Goal: Transaction & Acquisition: Purchase product/service

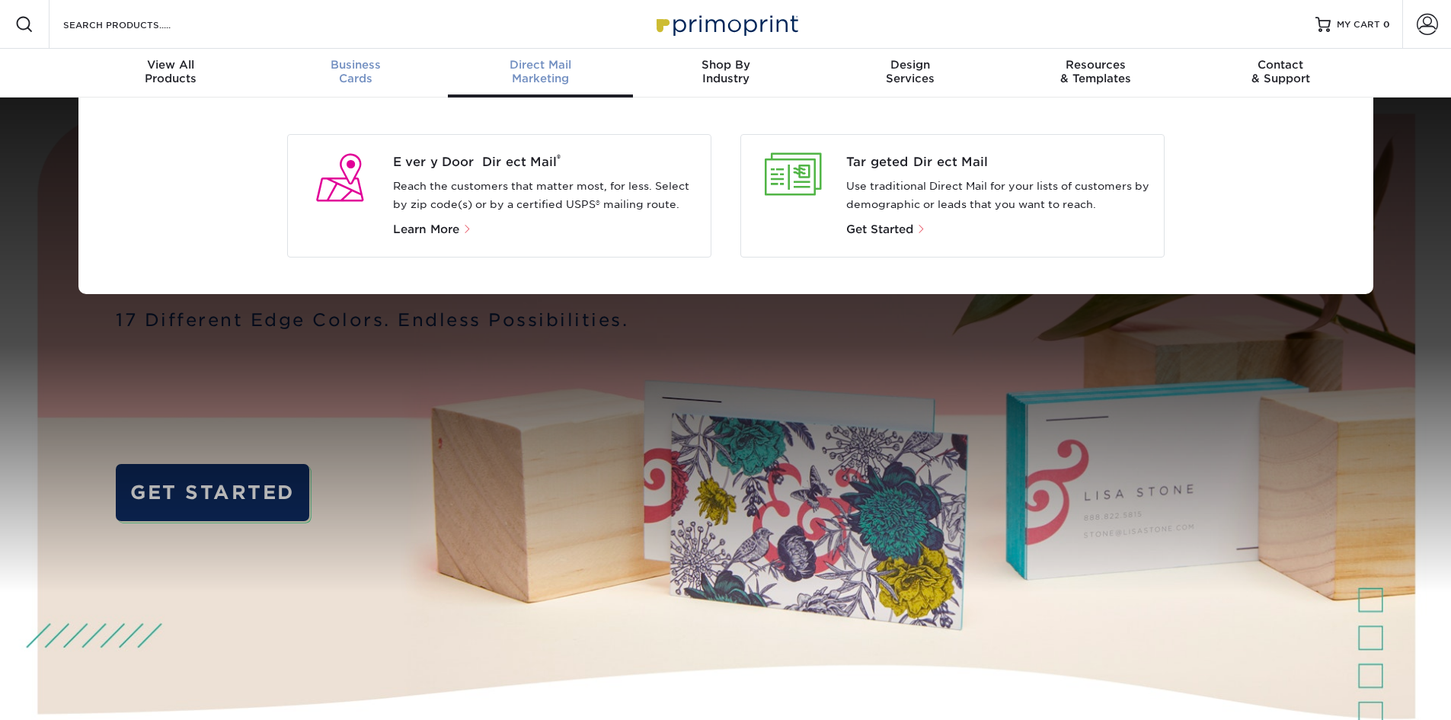
click at [360, 69] on span "Business" at bounding box center [355, 65] width 185 height 14
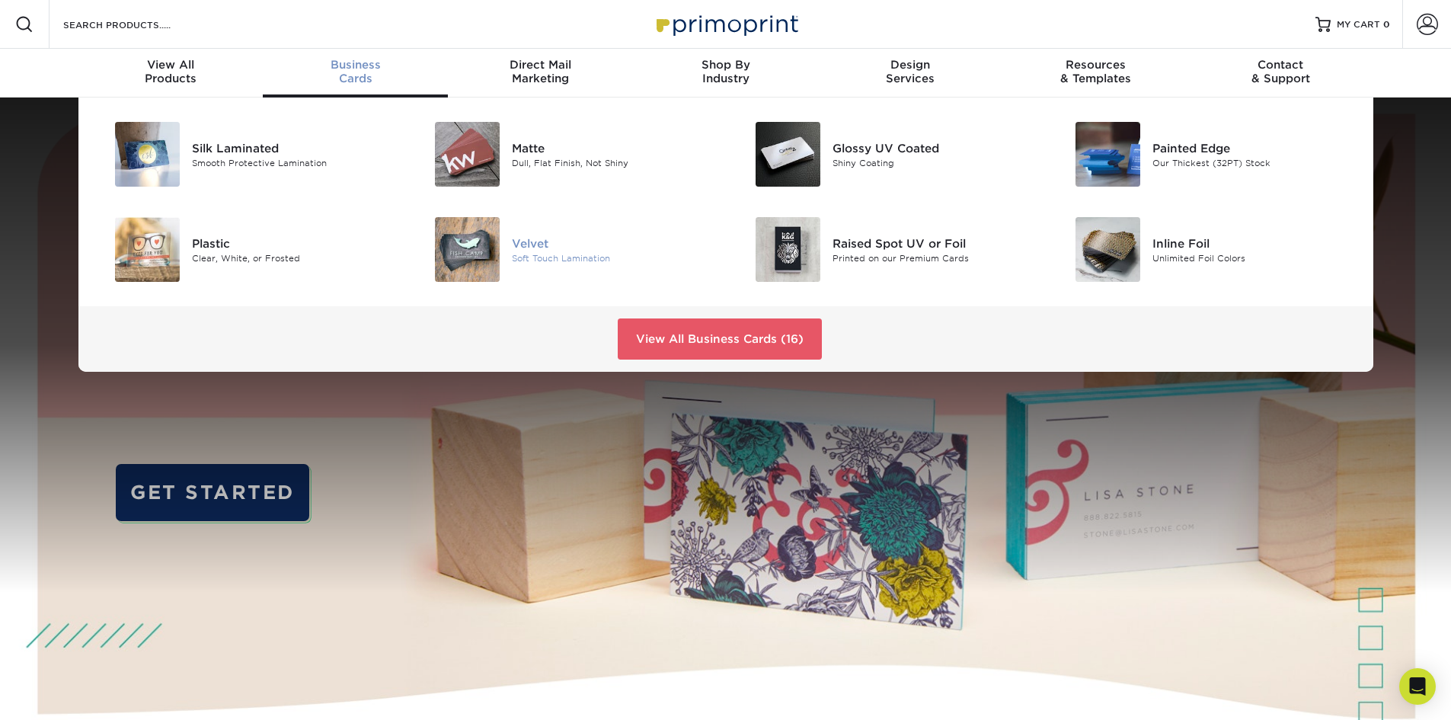
click at [536, 259] on div "Soft Touch Lamination" at bounding box center [613, 257] width 202 height 13
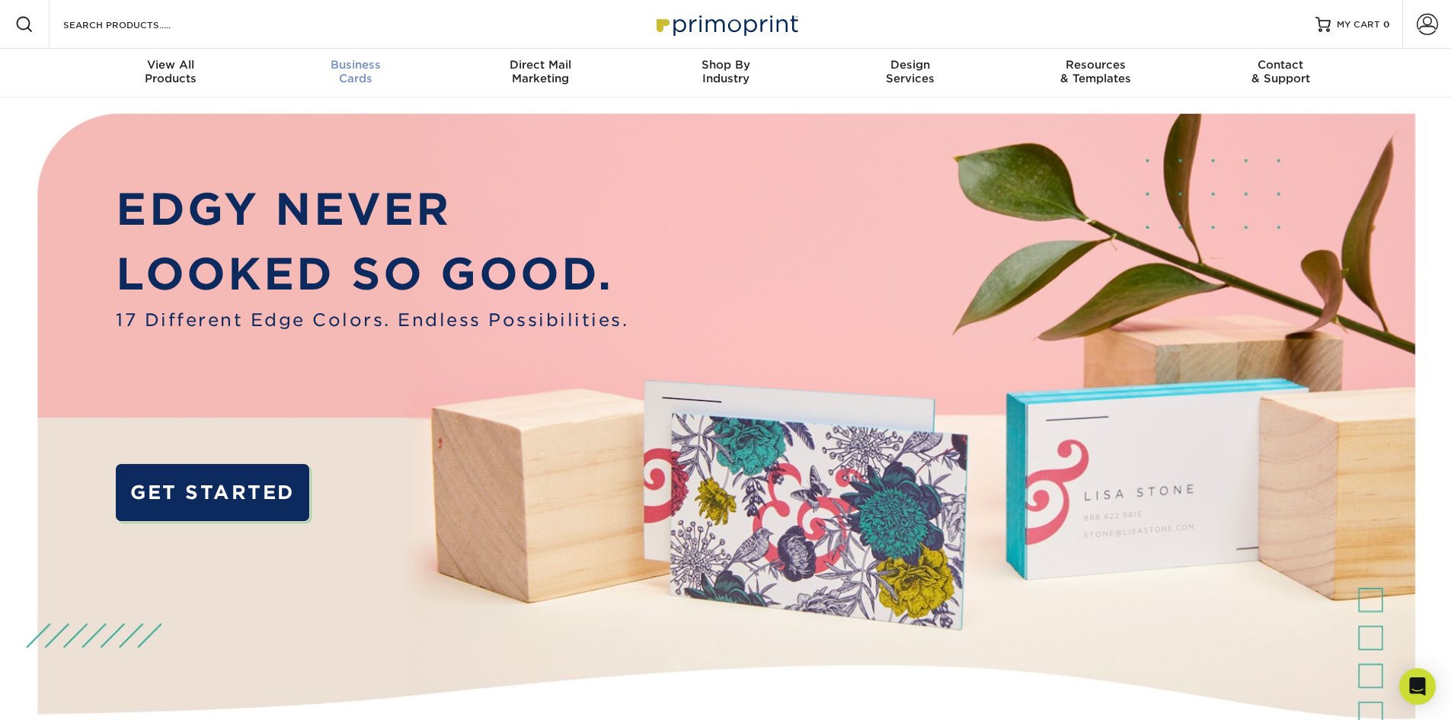
click at [345, 75] on div "Business Cards" at bounding box center [355, 71] width 185 height 27
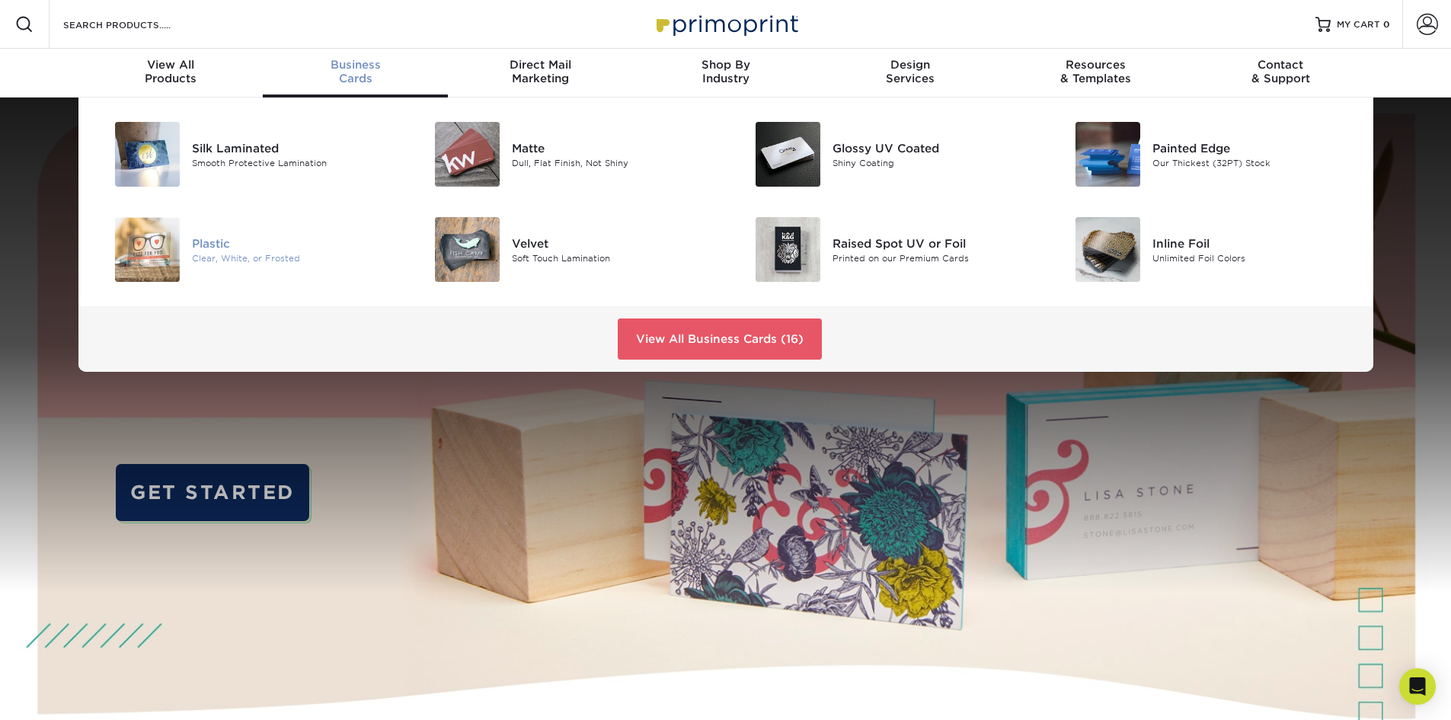
click at [219, 235] on div "Plastic" at bounding box center [293, 243] width 202 height 17
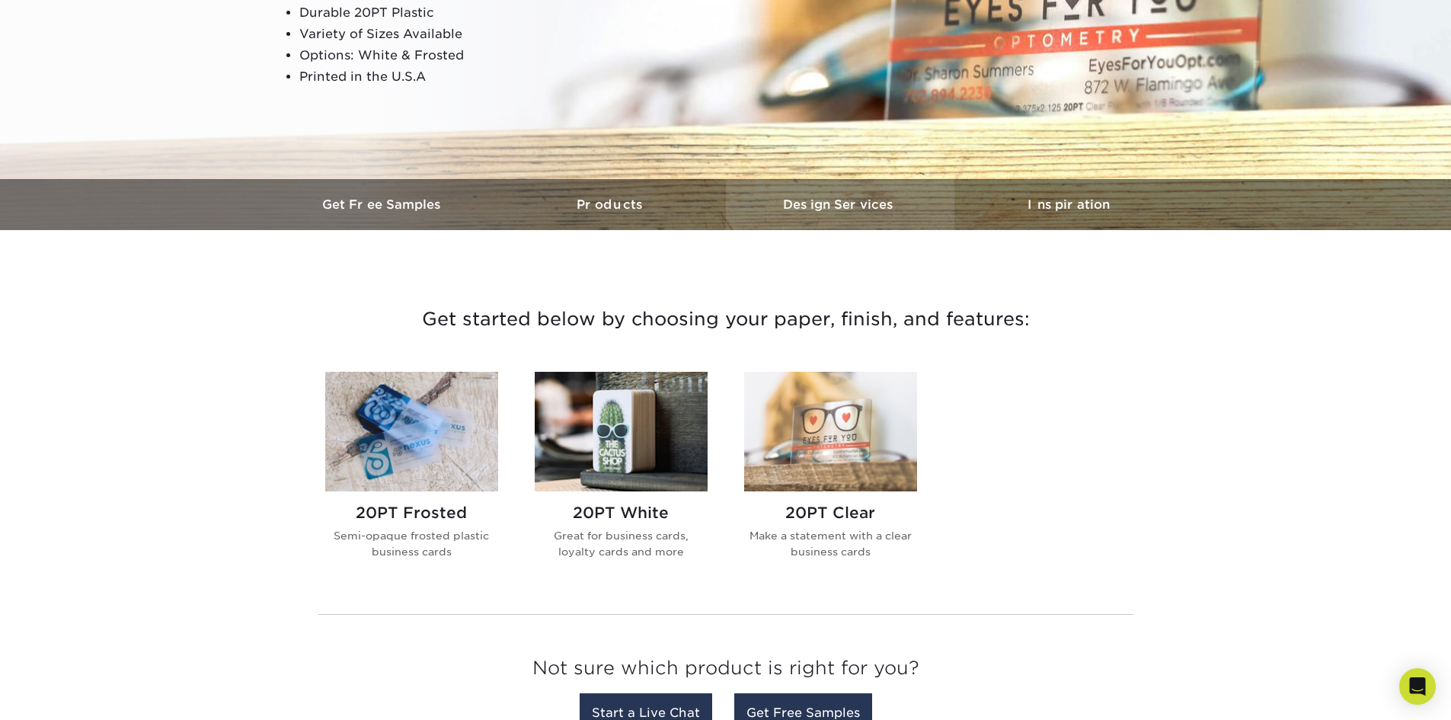
scroll to position [305, 0]
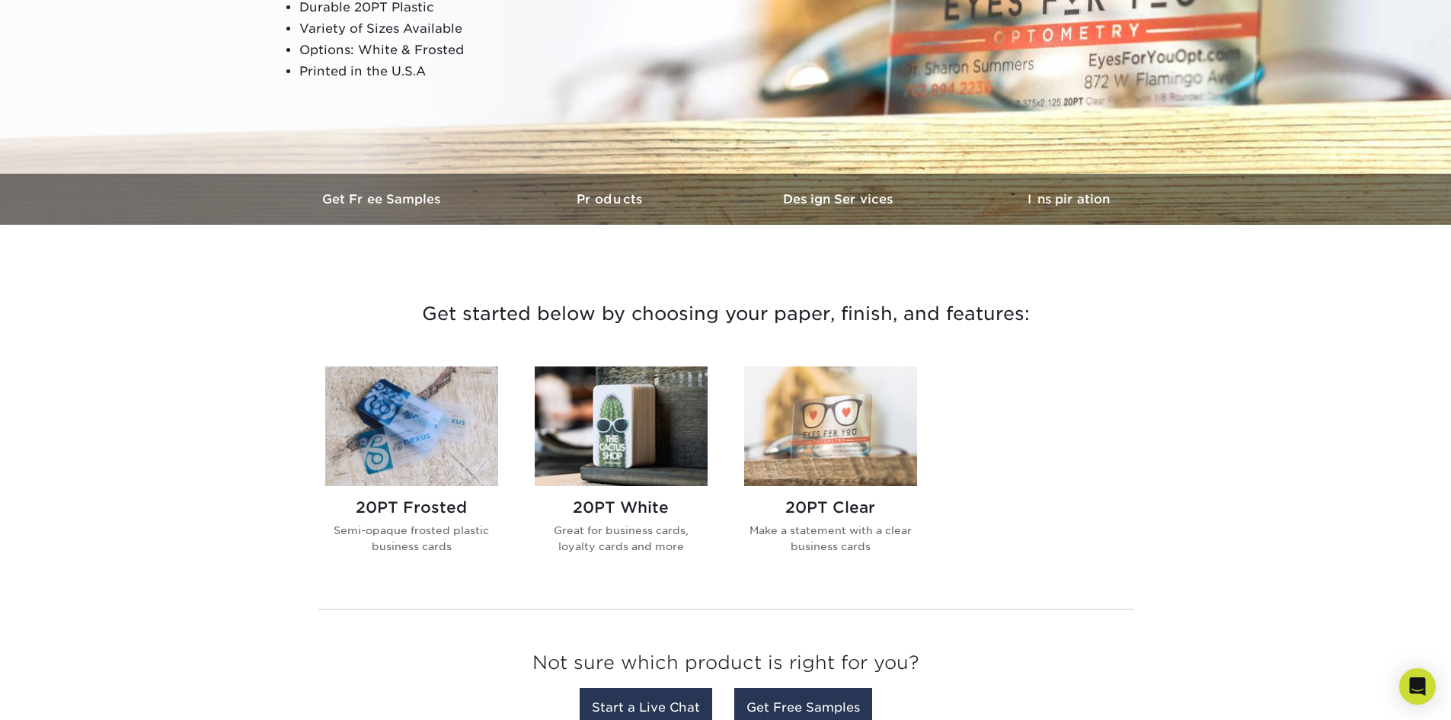
click at [618, 413] on img at bounding box center [621, 426] width 173 height 120
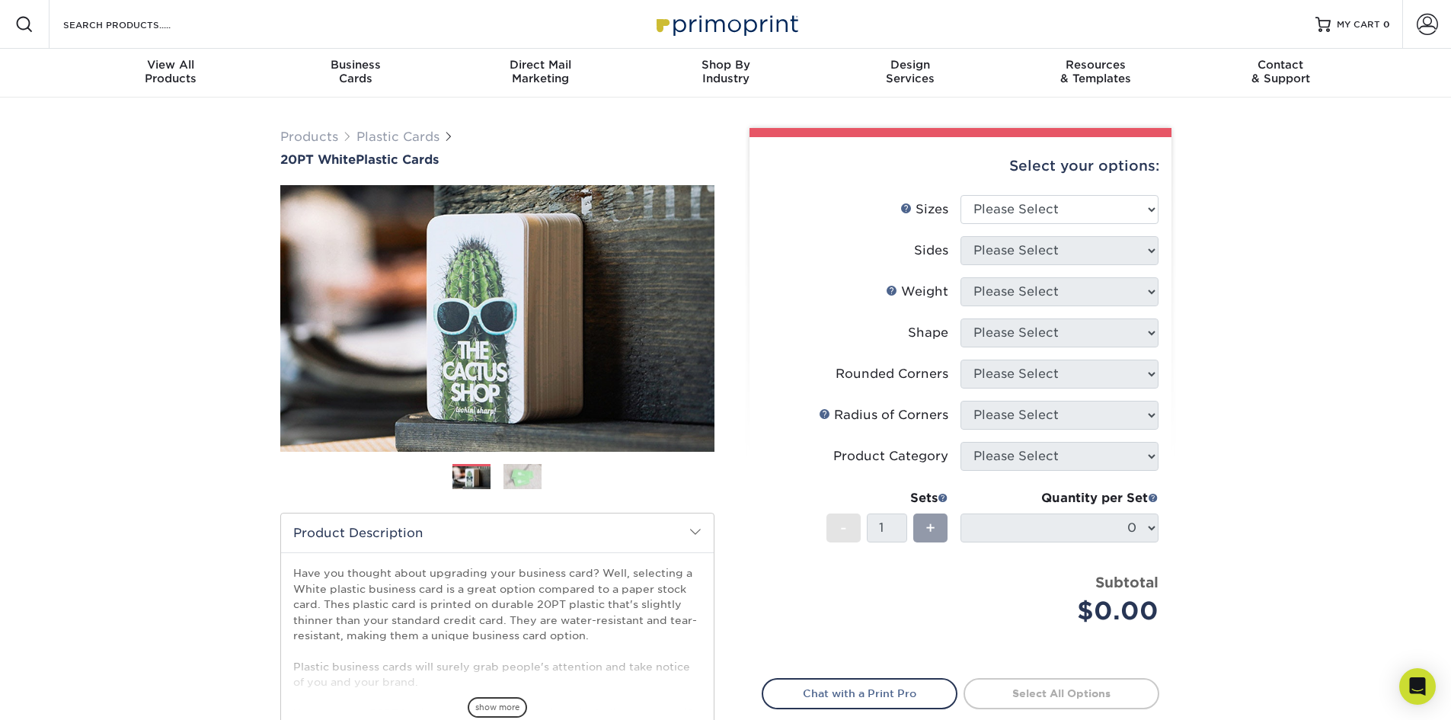
click at [528, 484] on img at bounding box center [522, 476] width 38 height 27
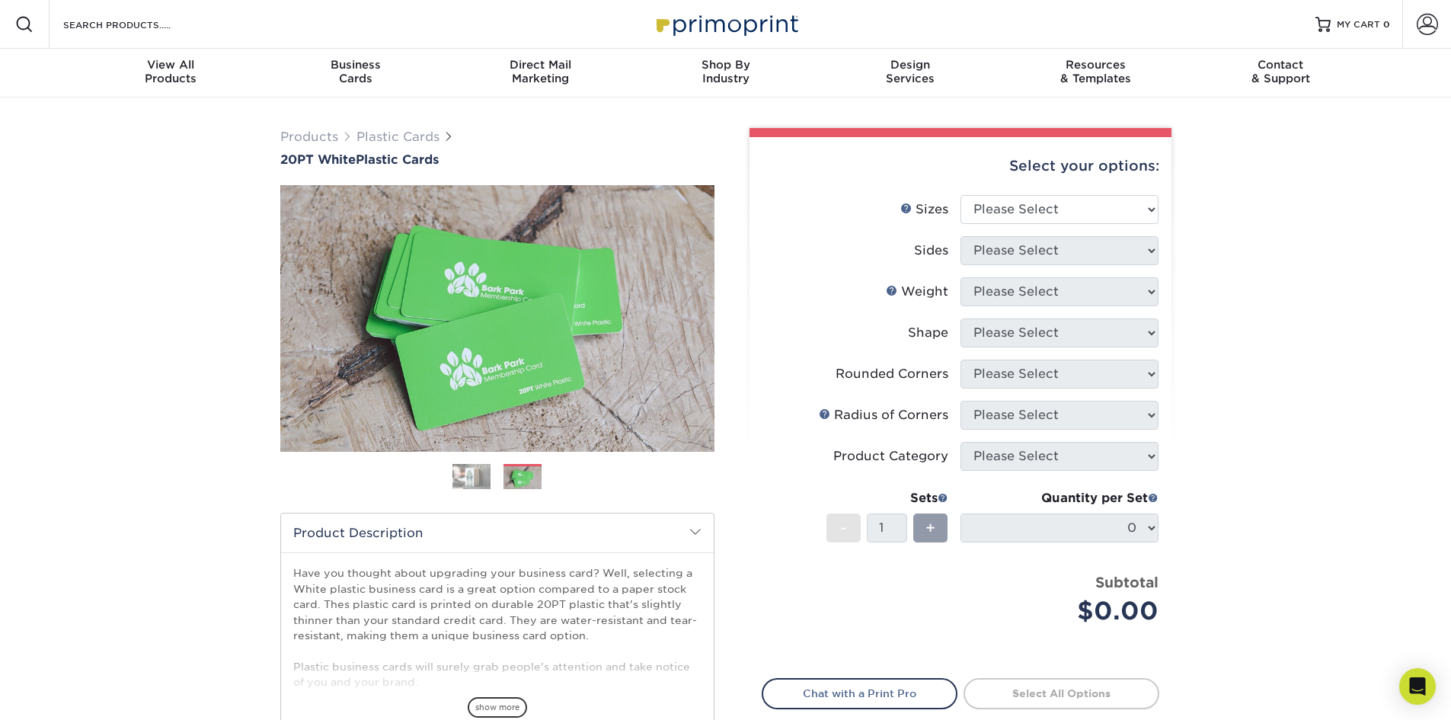
click at [455, 477] on img at bounding box center [471, 476] width 38 height 27
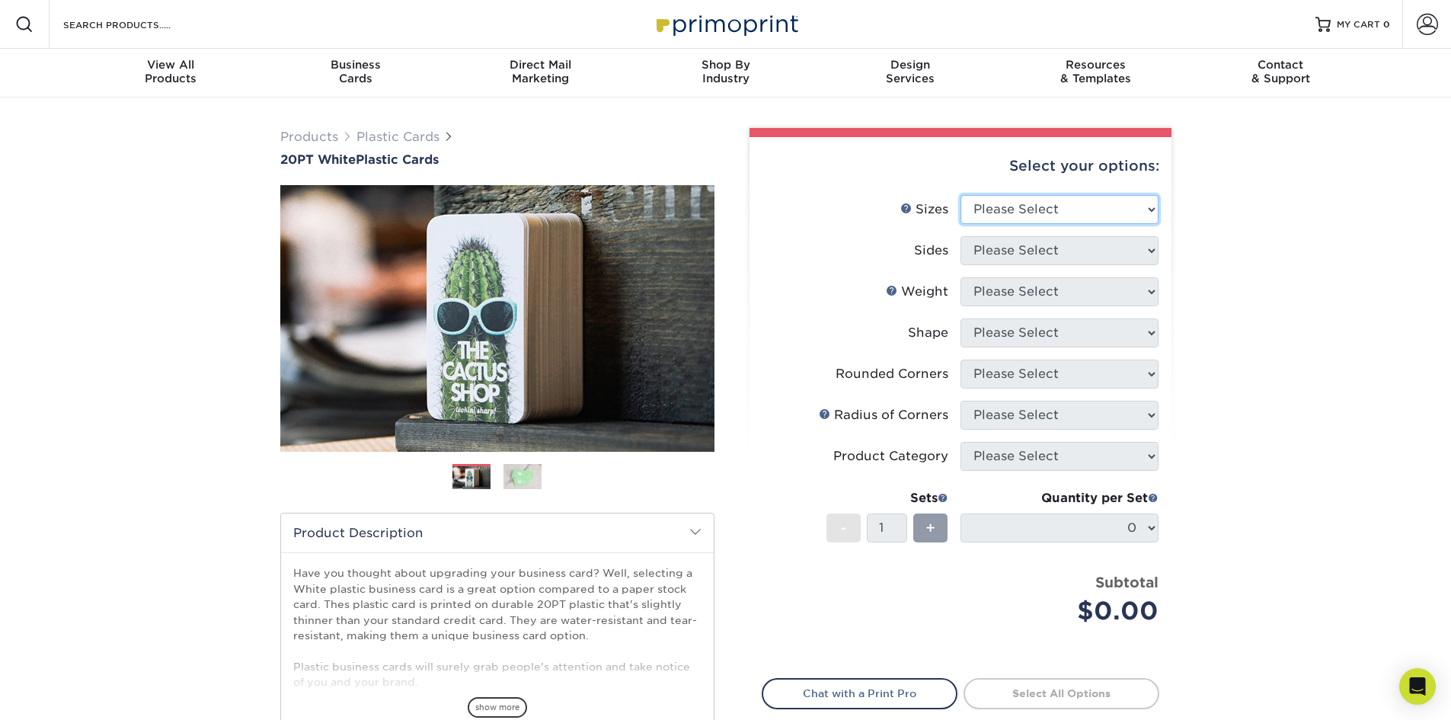
click at [1093, 196] on select "Please Select 2" x 3.5" 2" x 8" 2.12" x 3.375" 2.5" x 2.5" 4.25" x 6"" at bounding box center [1059, 209] width 198 height 29
select select "2.00x3.50"
click at [960, 195] on select "Please Select 2" x 3.5" 2" x 8" 2.12" x 3.375" 2.5" x 2.5" 4.25" x 6"" at bounding box center [1059, 209] width 198 height 29
click at [1026, 250] on select "Please Select Print Both Sides Print Front Only" at bounding box center [1059, 250] width 198 height 29
select select "32d3c223-f82c-492b-b915-ba065a00862f"
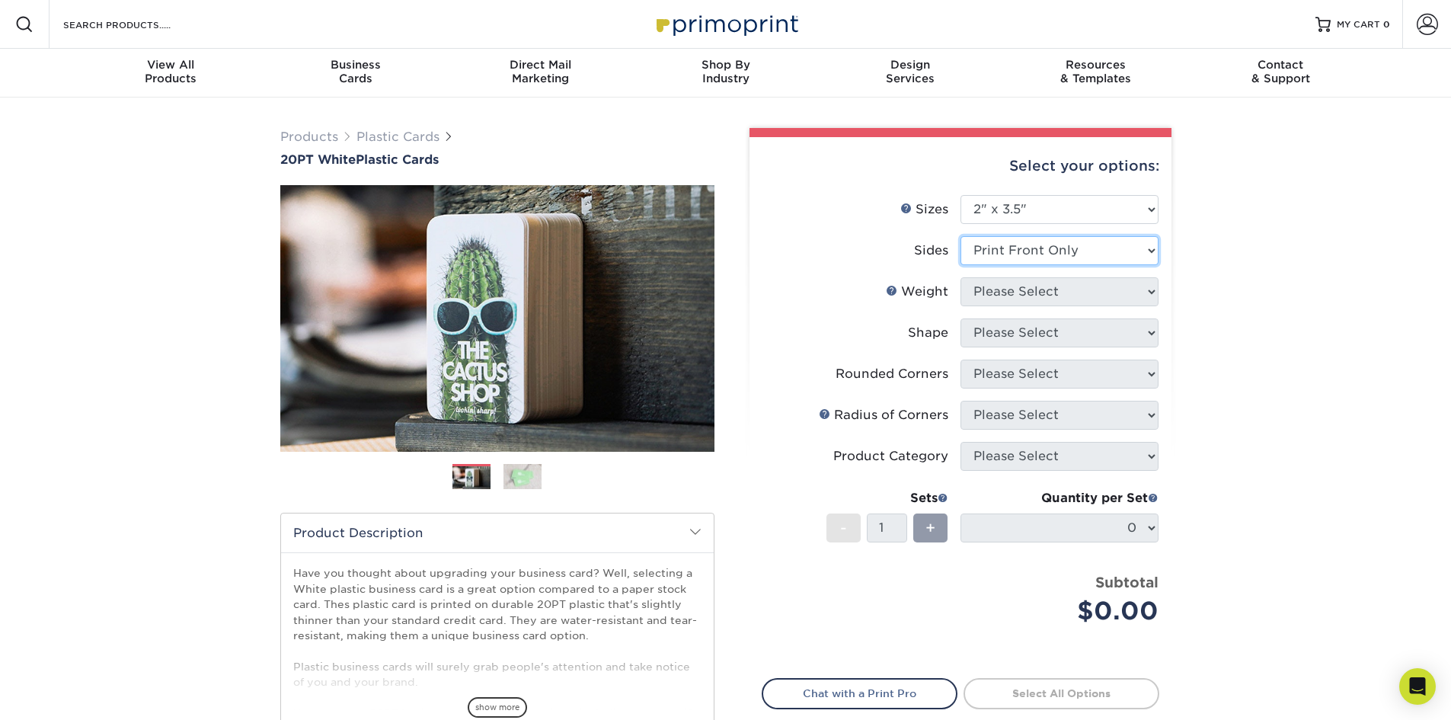
click at [960, 236] on select "Please Select Print Both Sides Print Front Only" at bounding box center [1059, 250] width 198 height 29
click at [1017, 292] on select "Please Select 20PT White Plastic" at bounding box center [1059, 291] width 198 height 29
select select "20PT White Plastic"
click at [960, 277] on select "Please Select 20PT White Plastic" at bounding box center [1059, 291] width 198 height 29
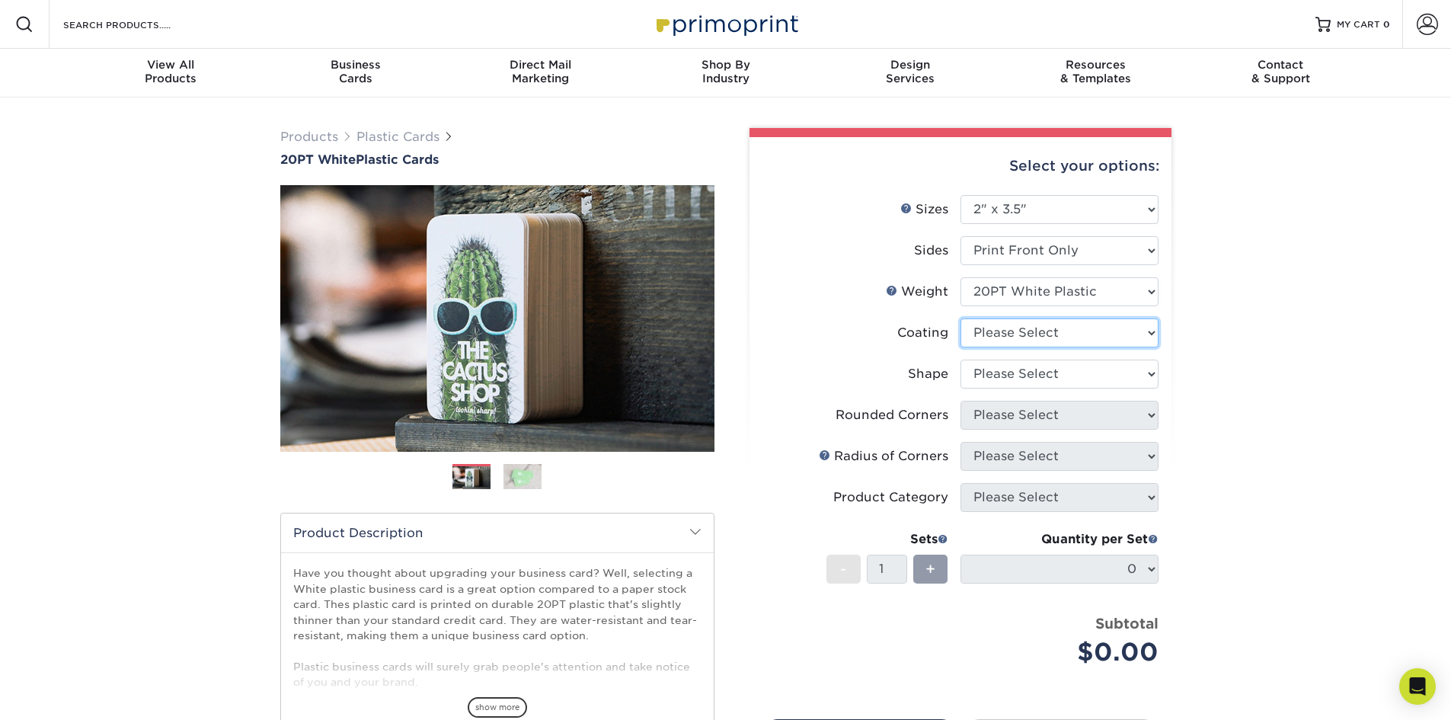
click at [1030, 327] on select at bounding box center [1059, 332] width 198 height 29
click at [960, 318] on select at bounding box center [1059, 332] width 198 height 29
click at [992, 373] on select "Please Select Oval Standard" at bounding box center [1059, 373] width 198 height 29
click at [960, 359] on select "Please Select Oval Standard" at bounding box center [1059, 373] width 198 height 29
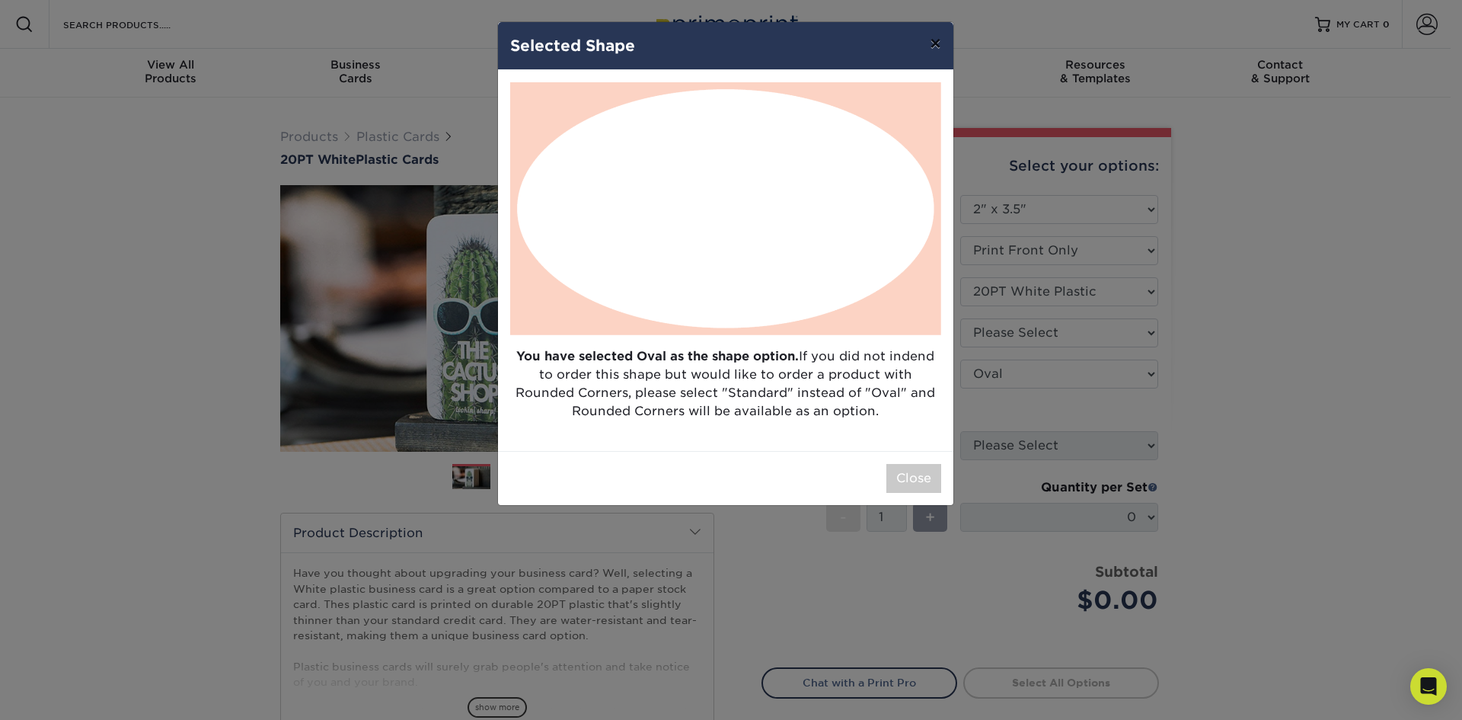
click at [932, 33] on button "×" at bounding box center [935, 43] width 35 height 43
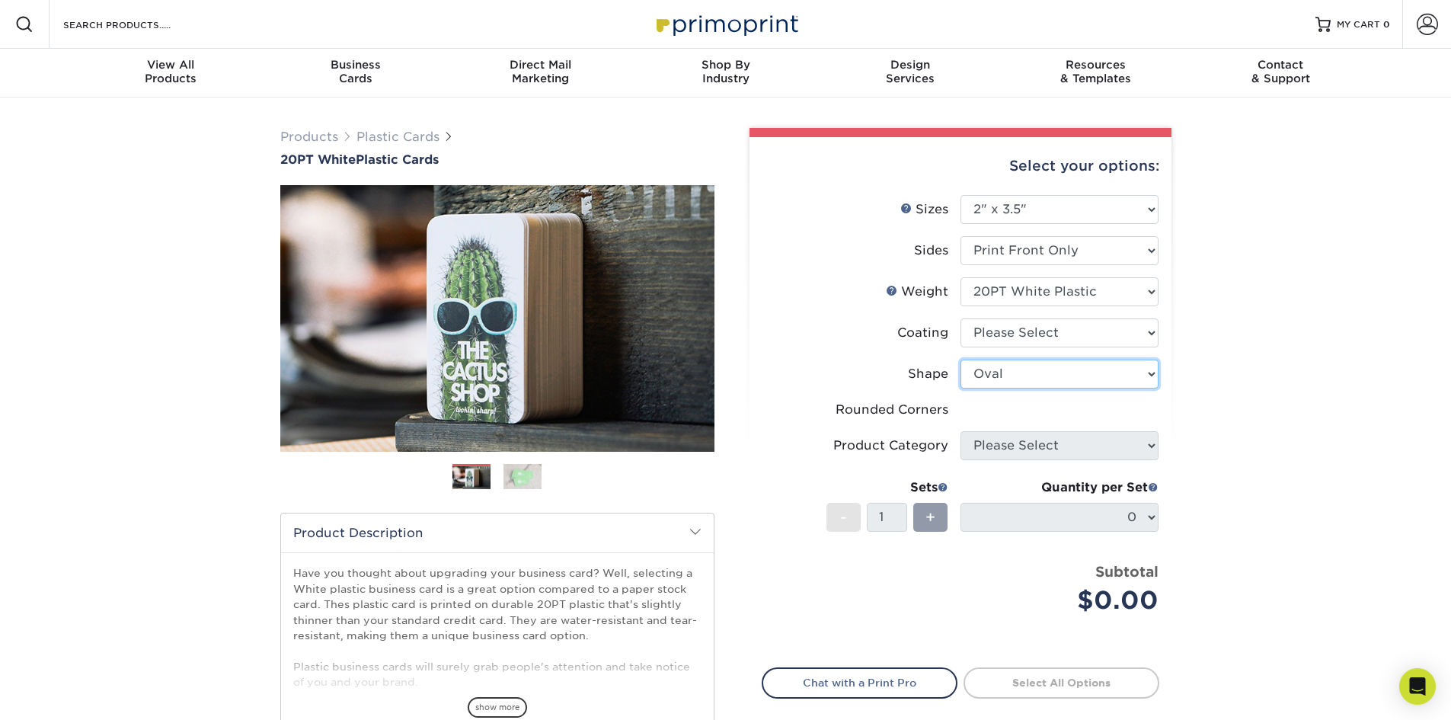
click at [1009, 370] on select "Please Select Oval Standard" at bounding box center [1059, 373] width 198 height 29
select select "standard"
click at [960, 359] on select "Please Select Oval Standard" at bounding box center [1059, 373] width 198 height 29
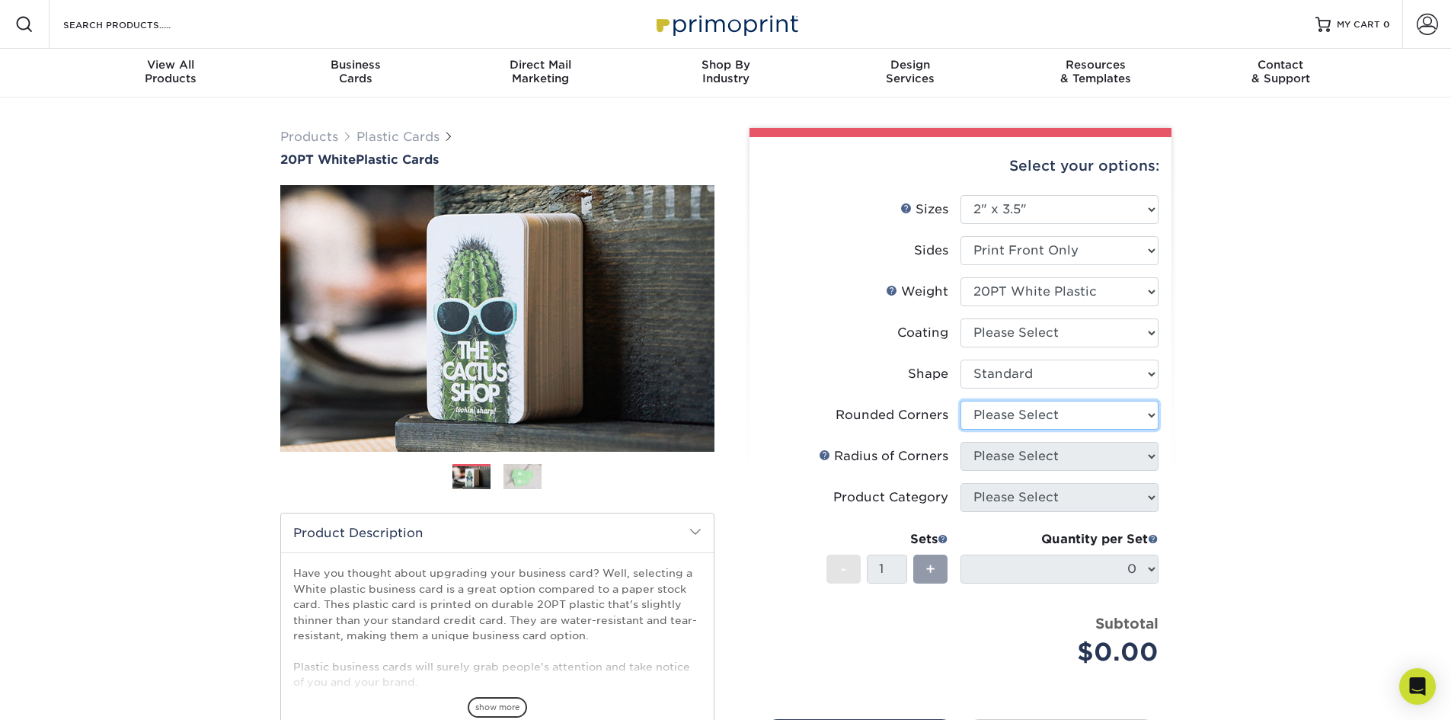
click at [1019, 417] on select "Please Select Yes - Round 4 Corners" at bounding box center [1059, 415] width 198 height 29
click at [960, 401] on select "Please Select Yes - Round 4 Corners" at bounding box center [1059, 415] width 198 height 29
select select "-1"
click at [1014, 453] on select "Please Select" at bounding box center [1059, 456] width 198 height 29
click at [1260, 448] on div "Products Plastic Cards 20PT White Plastic Cards Previous Next and" at bounding box center [725, 503] width 1451 height 813
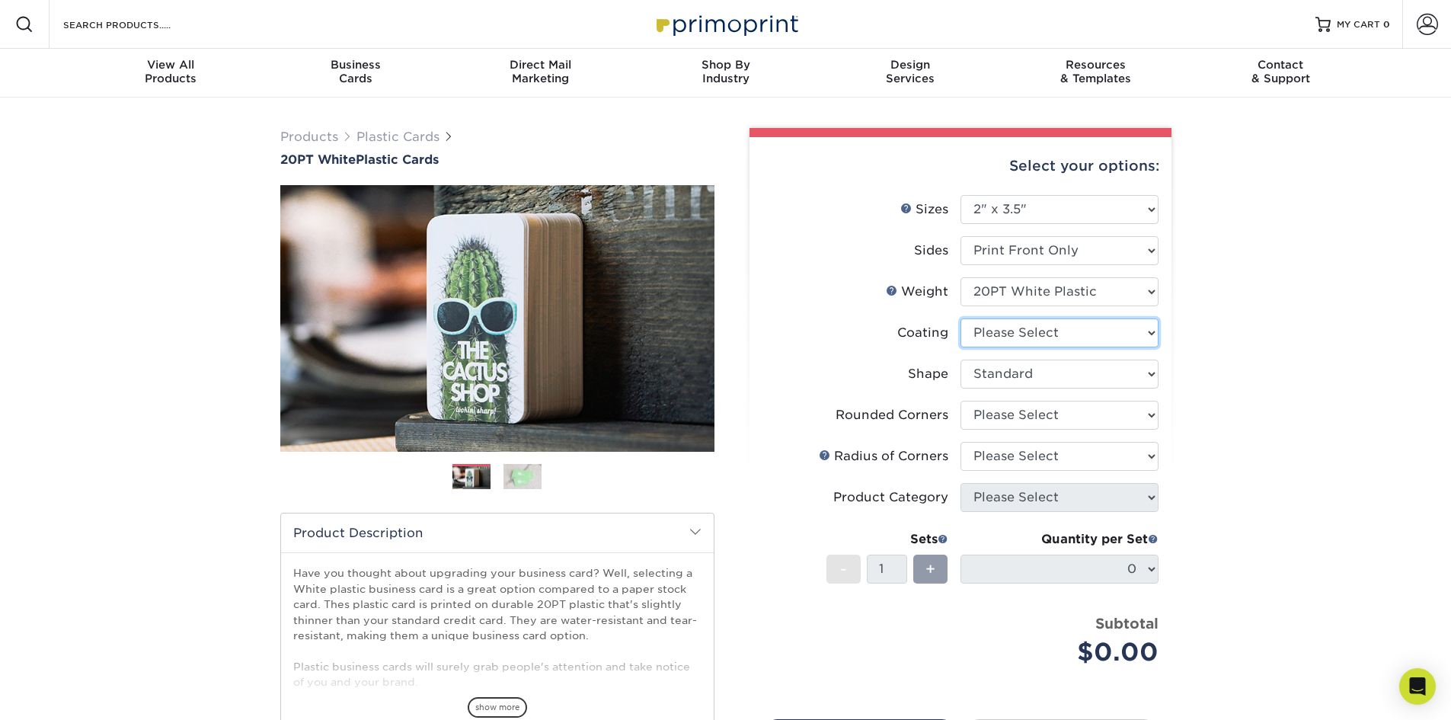
click at [1007, 323] on select at bounding box center [1059, 332] width 198 height 29
select select "3e7618de-abca-4bda-9f97-8b9129e913d8"
click at [960, 318] on select at bounding box center [1059, 332] width 198 height 29
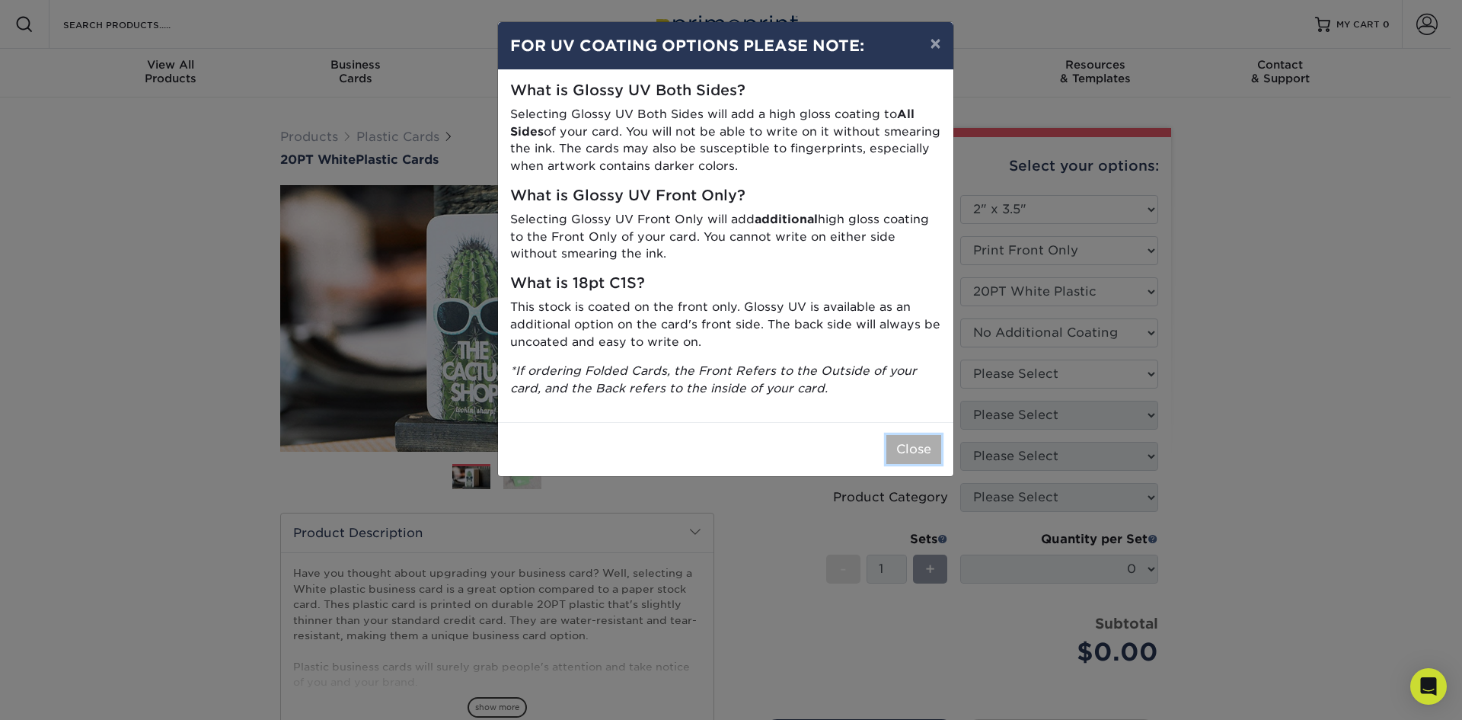
click at [925, 443] on button "Close" at bounding box center [913, 449] width 55 height 29
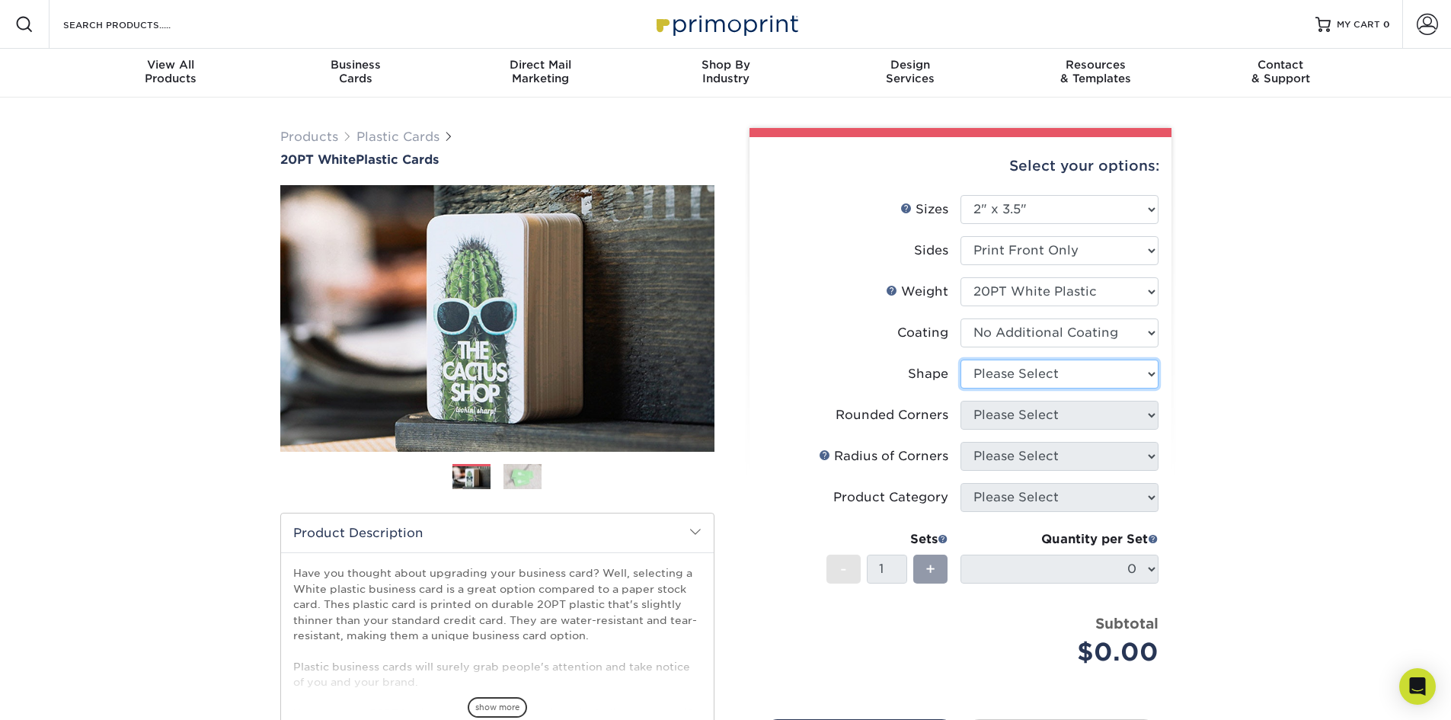
click at [1039, 372] on select "Please Select Oval Standard" at bounding box center [1059, 373] width 198 height 29
select select "standard"
click at [960, 359] on select "Please Select Oval Standard" at bounding box center [1059, 373] width 198 height 29
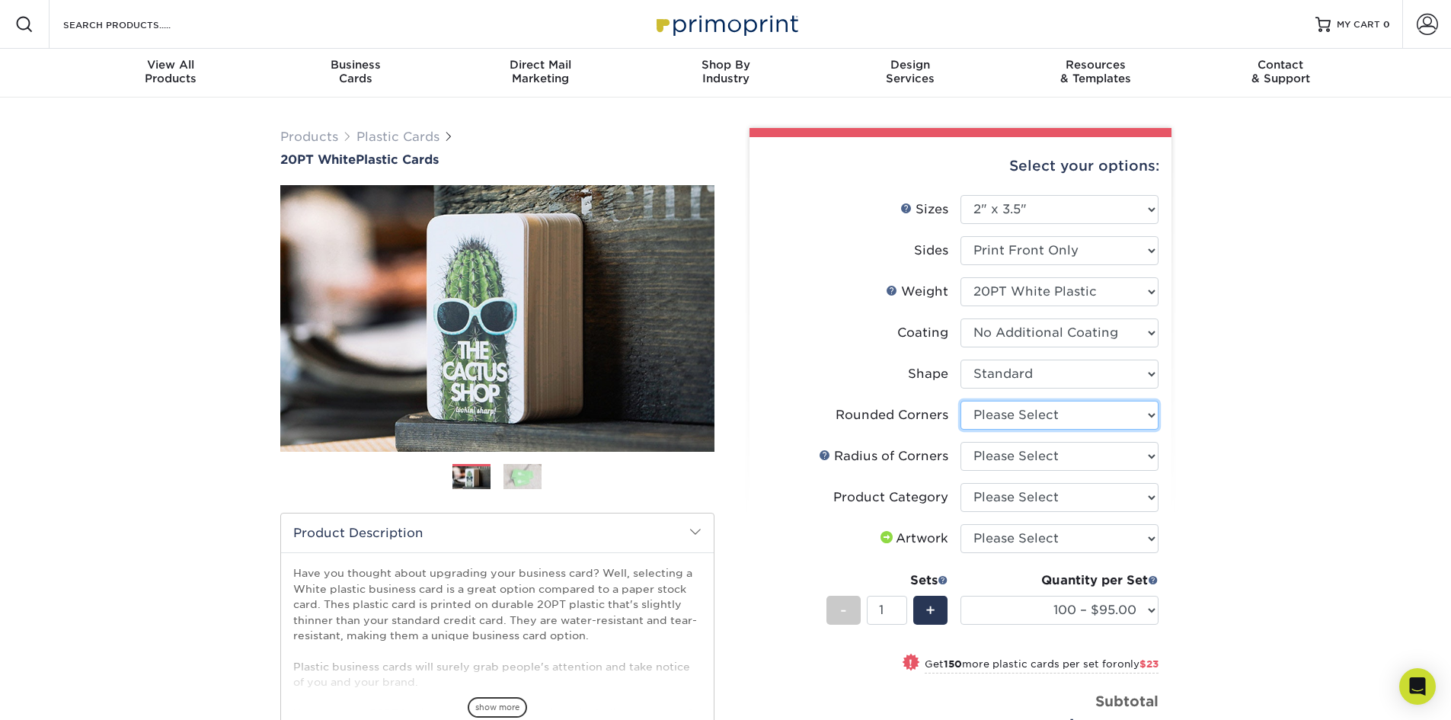
click at [997, 412] on select "Please Select Yes - Round 4 Corners" at bounding box center [1059, 415] width 198 height 29
select select "7672df9e-0e0a-464d-8e1f-920c575e4da3"
click at [960, 401] on select "Please Select Yes - Round 4 Corners" at bounding box center [1059, 415] width 198 height 29
click at [1002, 455] on select "Please Select Rounded 1/8" Rounded 1/4"" at bounding box center [1059, 456] width 198 height 29
select select "479fbfe7-6a0c-4895-8c9a-81739b7486c9"
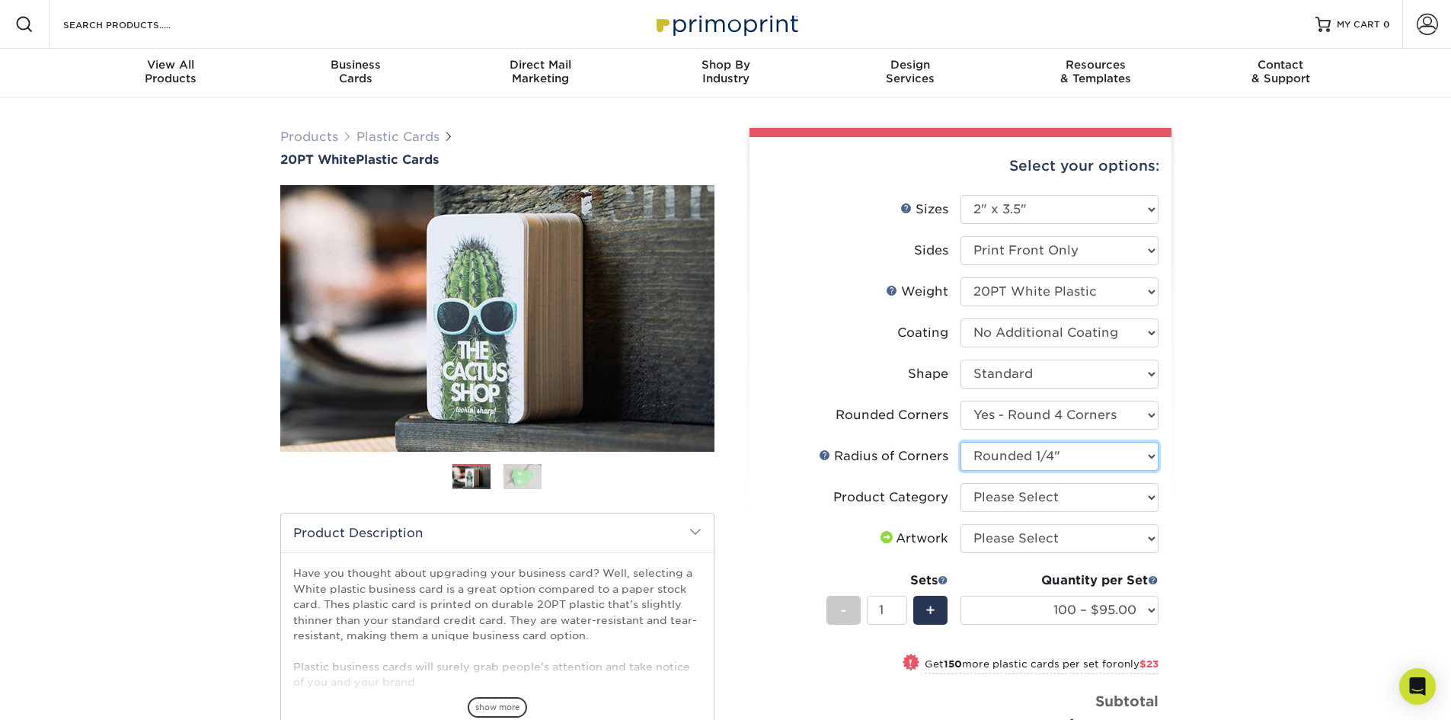
click at [960, 442] on select "Please Select Rounded 1/8" Rounded 1/4"" at bounding box center [1059, 456] width 198 height 29
click at [1044, 493] on select "Please Select Business Cards" at bounding box center [1059, 497] width 198 height 29
select select "3b5148f1-0588-4f88-a218-97bcfdce65c1"
click at [960, 483] on select "Please Select Business Cards" at bounding box center [1059, 497] width 198 height 29
click at [1006, 539] on select "Please Select I will upload files I need a design - $100" at bounding box center [1059, 538] width 198 height 29
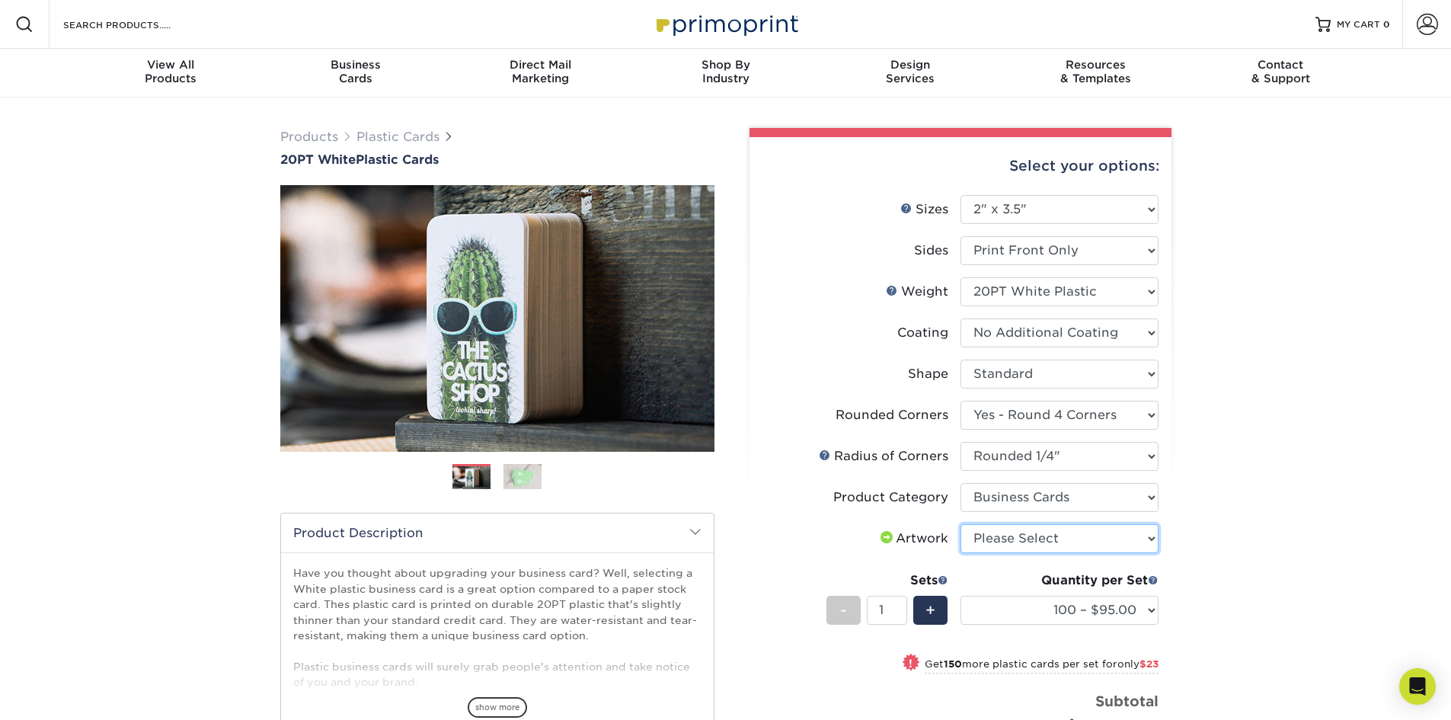
select select "upload"
click at [960, 524] on select "Please Select I will upload files I need a design - $100" at bounding box center [1059, 538] width 198 height 29
click at [1055, 604] on select "100 – $95.00 250 – $118.00 500 – $143.00 1000 – $172.00 2500 – $400.00 5000 – $…" at bounding box center [1059, 609] width 198 height 29
click at [960, 595] on select "100 – $95.00 250 – $118.00 500 – $143.00 1000 – $172.00 2500 – $400.00 5000 – $…" at bounding box center [1059, 609] width 198 height 29
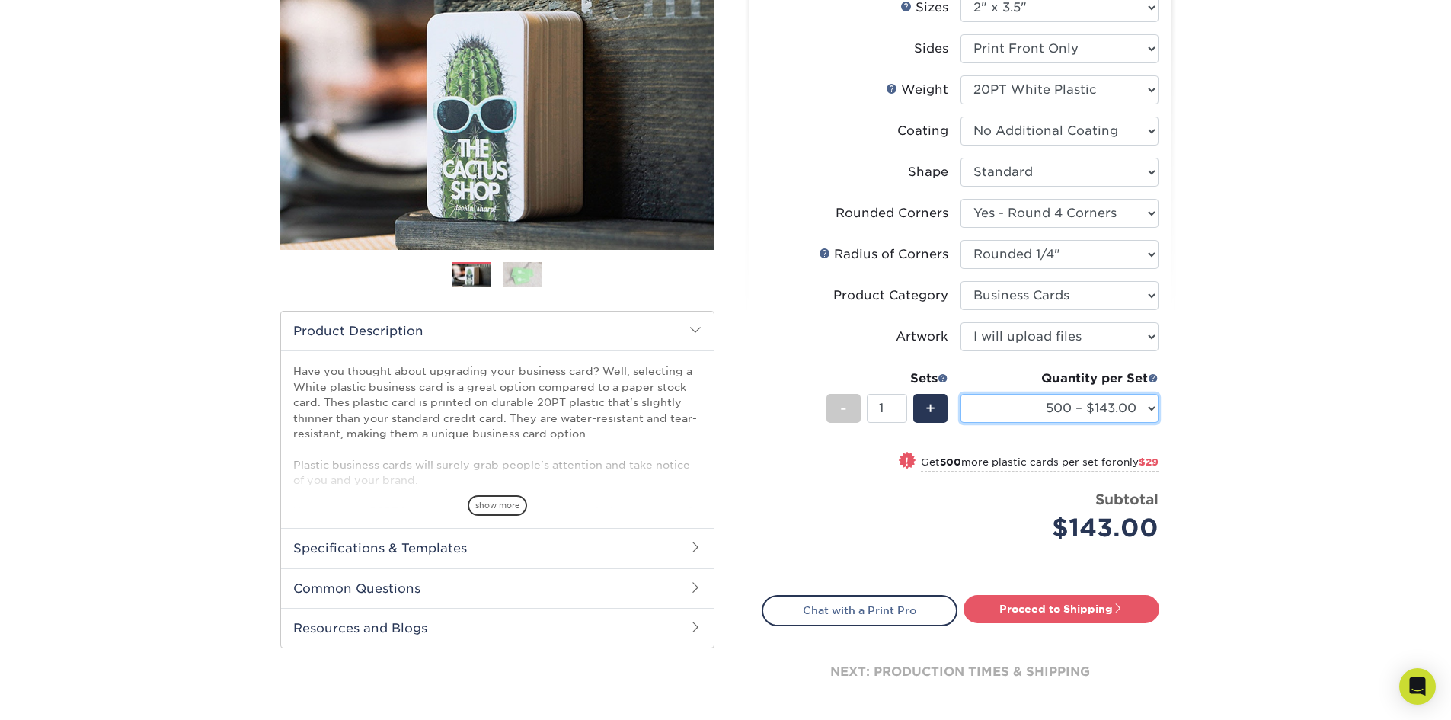
scroll to position [228, 0]
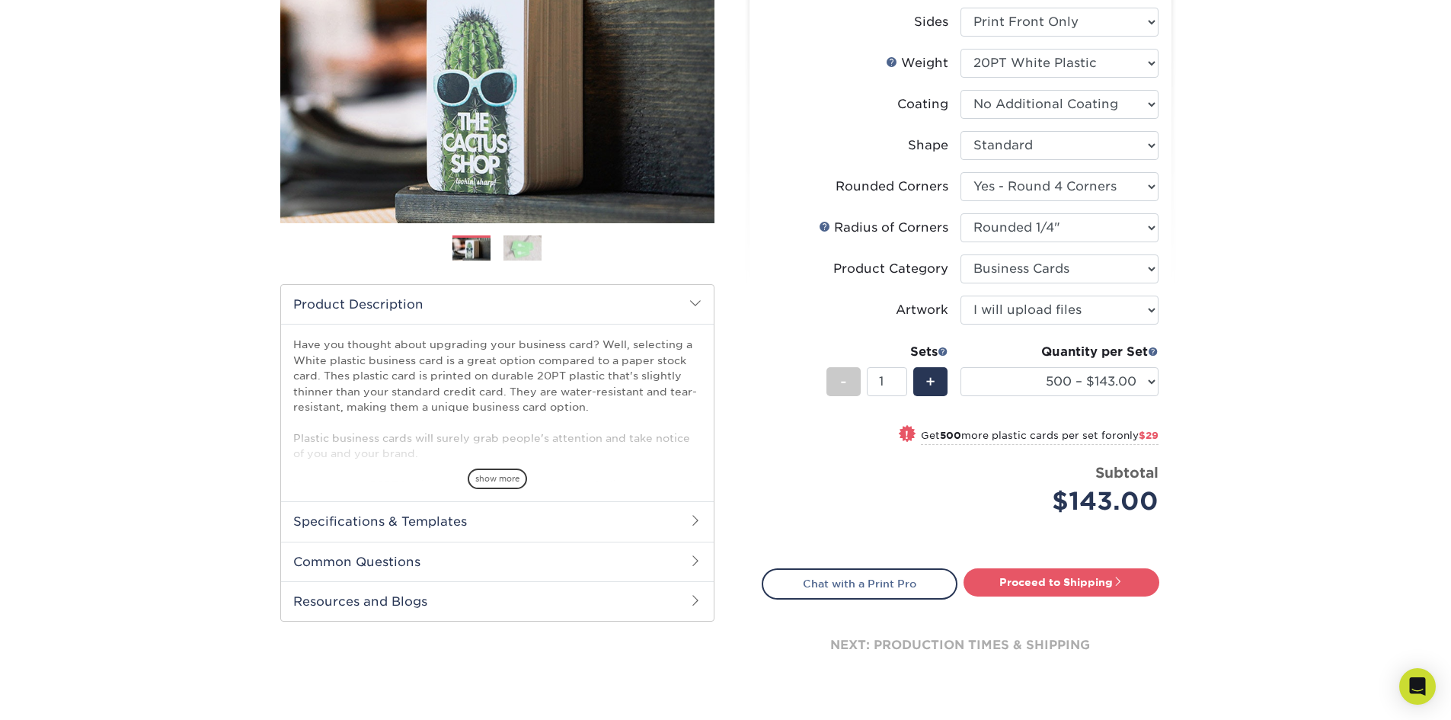
click at [1145, 436] on span "$29" at bounding box center [1148, 434] width 20 height 11
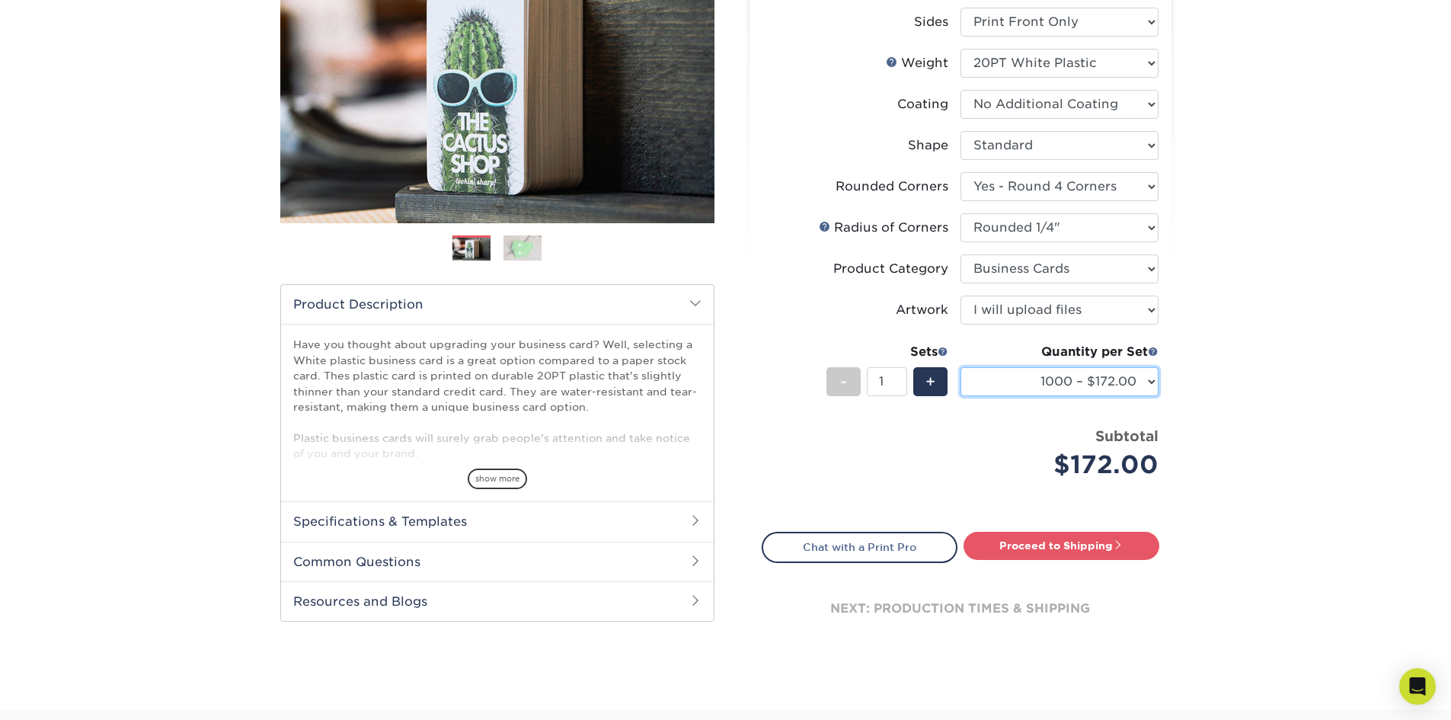
click at [1081, 385] on select "100 – $95.00 250 – $118.00 500 – $143.00 1000 – $172.00 2500 – $400.00 5000 – $…" at bounding box center [1059, 381] width 198 height 29
click at [960, 367] on select "100 – $95.00 250 – $118.00 500 – $143.00 1000 – $172.00 2500 – $400.00 5000 – $…" at bounding box center [1059, 381] width 198 height 29
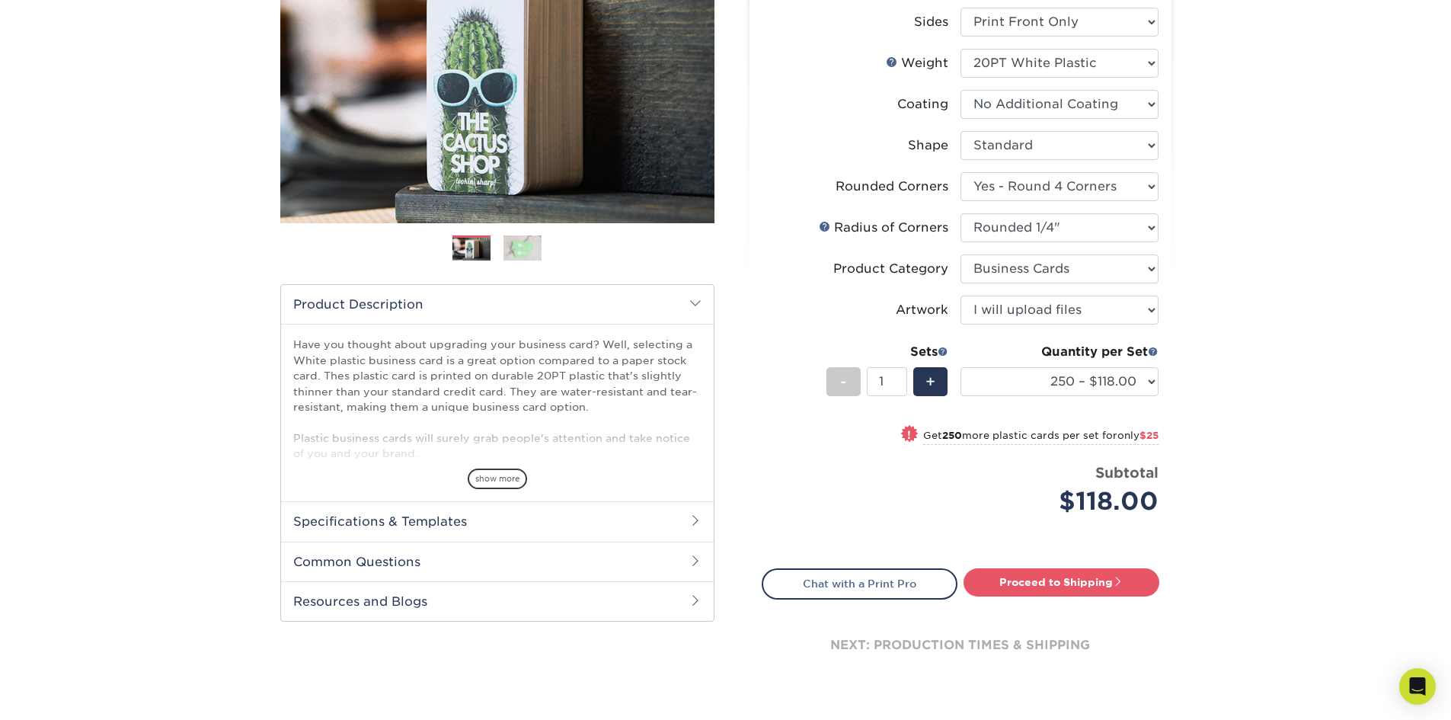
click at [1147, 432] on span "$25" at bounding box center [1148, 434] width 19 height 11
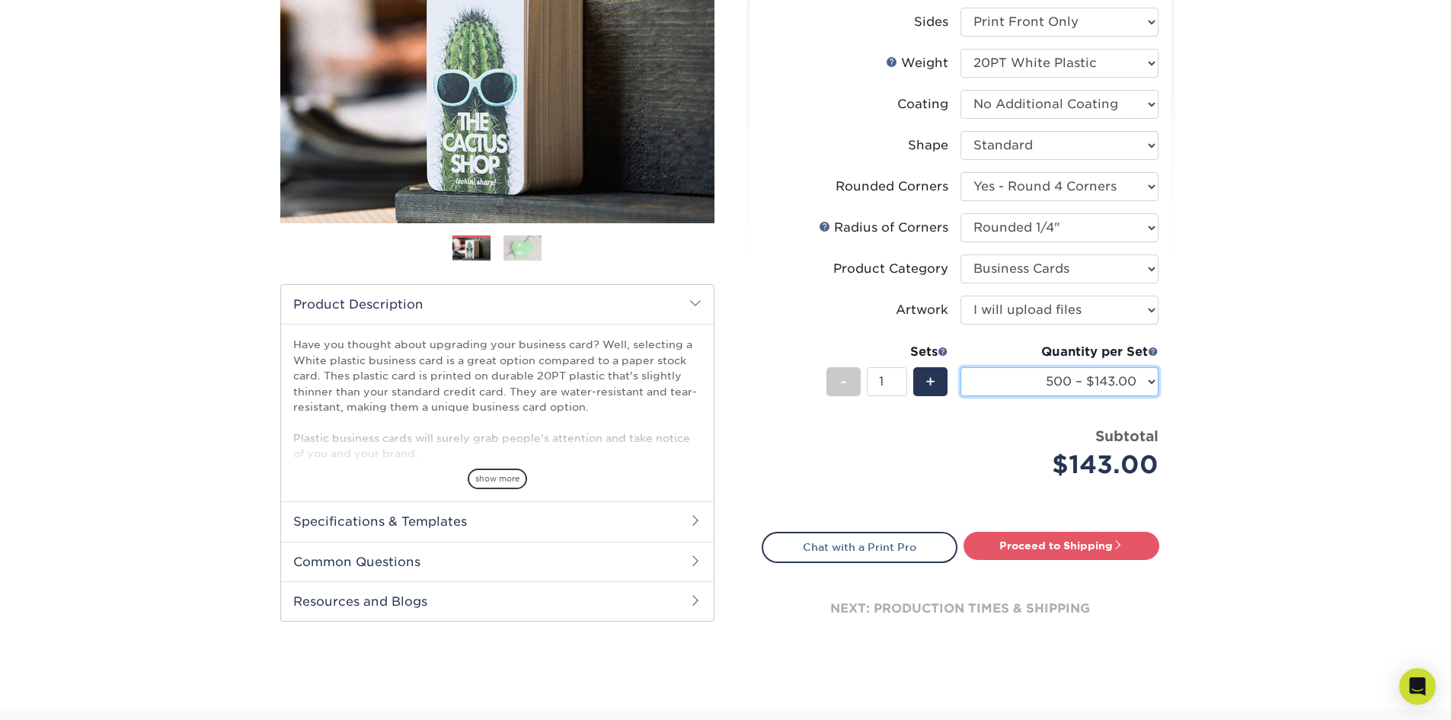
click at [1132, 386] on select "100 – $95.00 250 – $118.00 500 – $143.00 1000 – $172.00 2500 – $400.00 5000 – $…" at bounding box center [1059, 381] width 198 height 29
click at [960, 367] on select "100 – $95.00 250 – $118.00 500 – $143.00 1000 – $172.00 2500 – $400.00 5000 – $…" at bounding box center [1059, 381] width 198 height 29
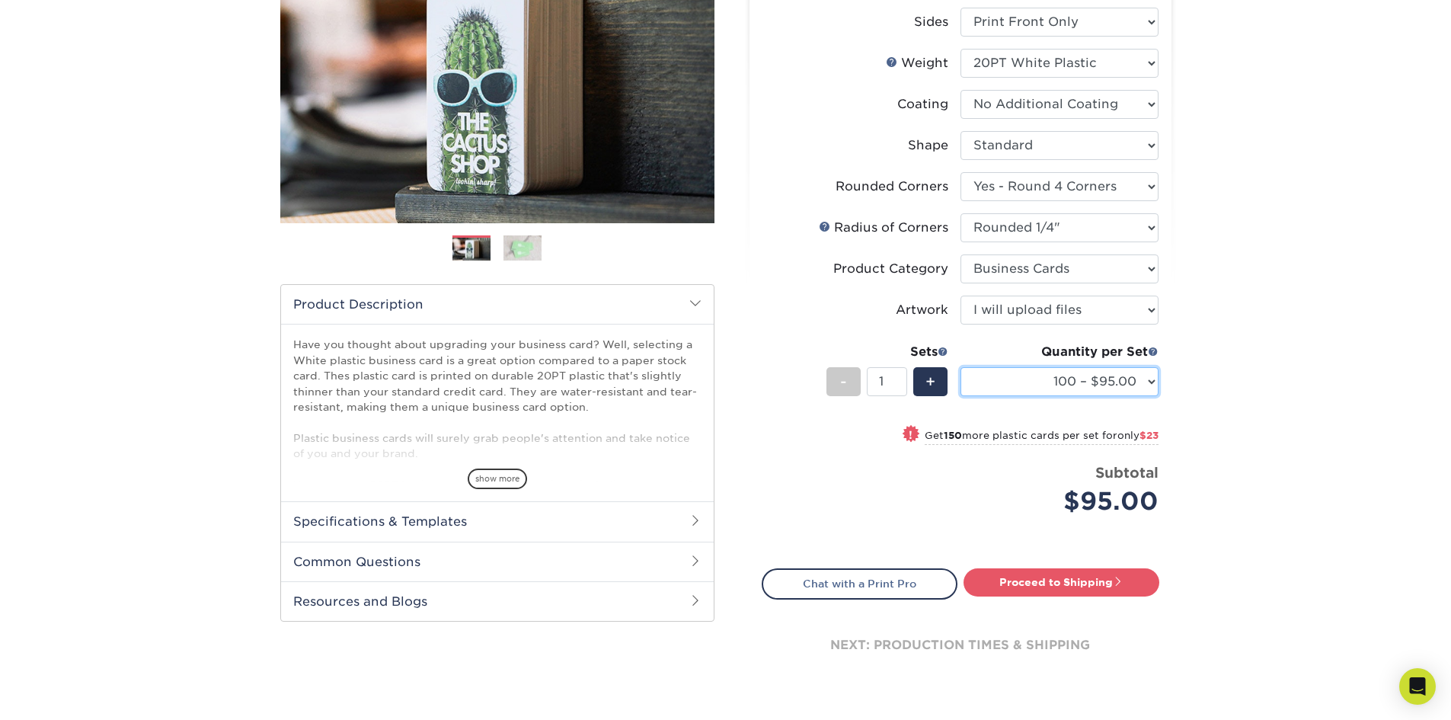
click at [1127, 382] on select "100 – $95.00 250 – $118.00 500 – $143.00 1000 – $172.00 2500 – $400.00 5000 – $…" at bounding box center [1059, 381] width 198 height 29
select select "500 – $143.00"
click at [960, 367] on select "100 – $95.00 250 – $118.00 500 – $143.00 1000 – $172.00 2500 – $400.00 5000 – $…" at bounding box center [1059, 381] width 198 height 29
click at [1068, 583] on link "Proceed to Shipping" at bounding box center [1061, 581] width 196 height 27
type input "Set 1"
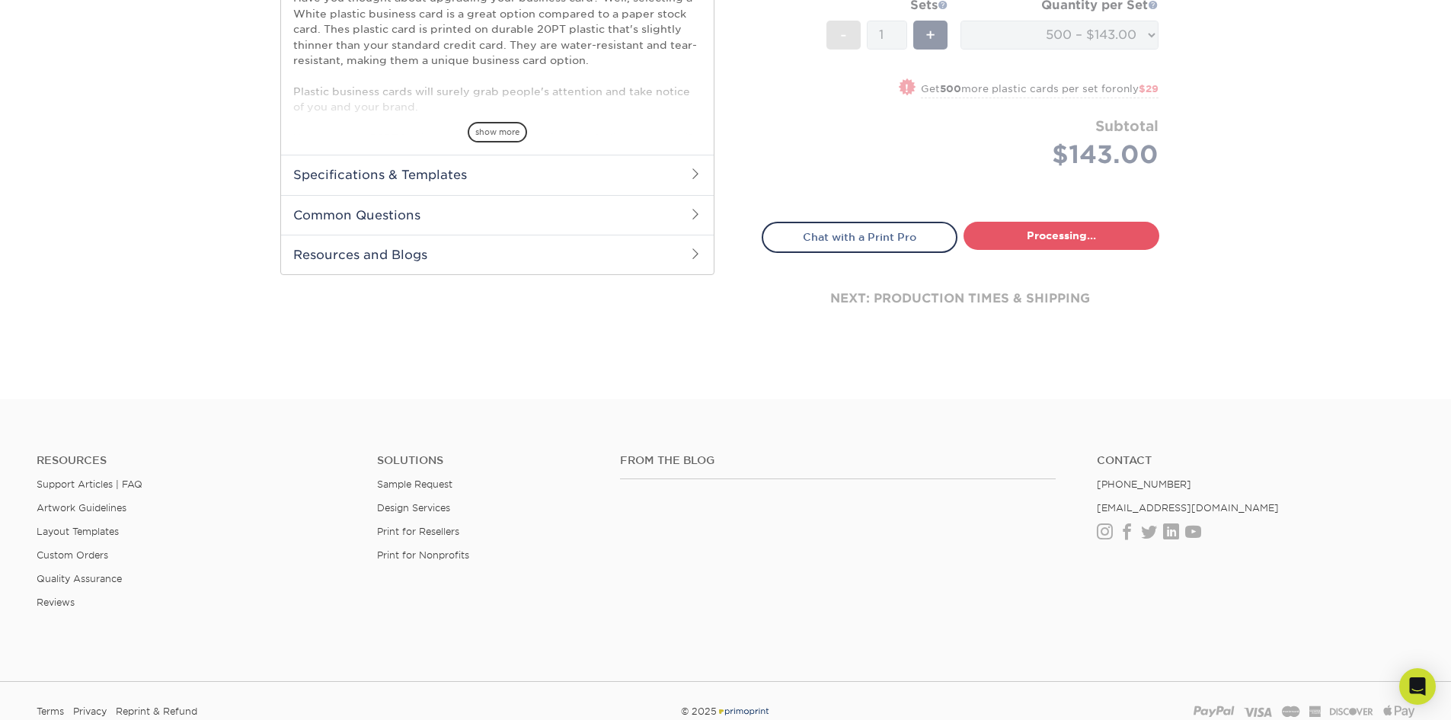
select select "dca29f73-4ee0-4ab9-ac10-0ad60ca139e9"
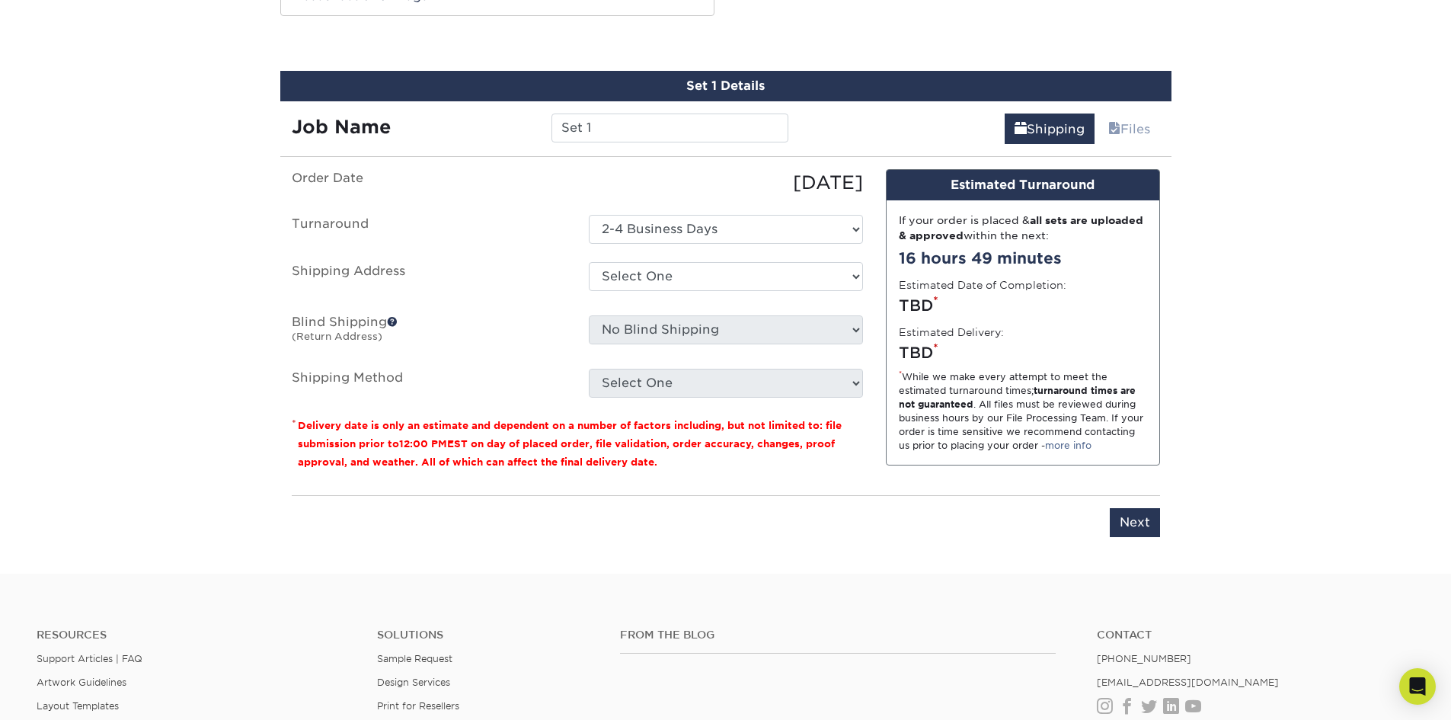
scroll to position [838, 0]
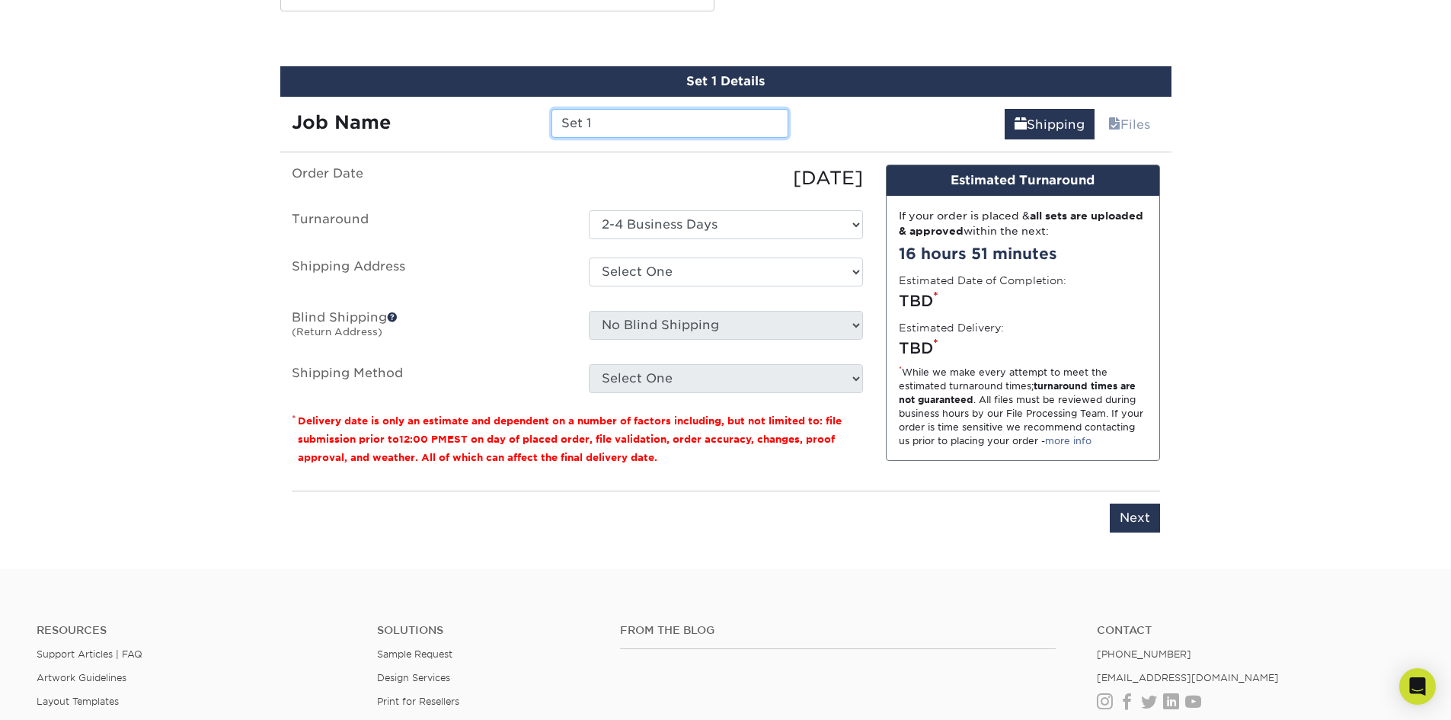
drag, startPoint x: 602, startPoint y: 119, endPoint x: 553, endPoint y: 113, distance: 49.0
click at [553, 113] on input "Set 1" at bounding box center [669, 123] width 237 height 29
type input "visualoutlaw_"
click at [668, 224] on select "Select One 2-4 Business Days" at bounding box center [726, 224] width 274 height 29
click at [563, 215] on label "Turnaround" at bounding box center [428, 224] width 297 height 29
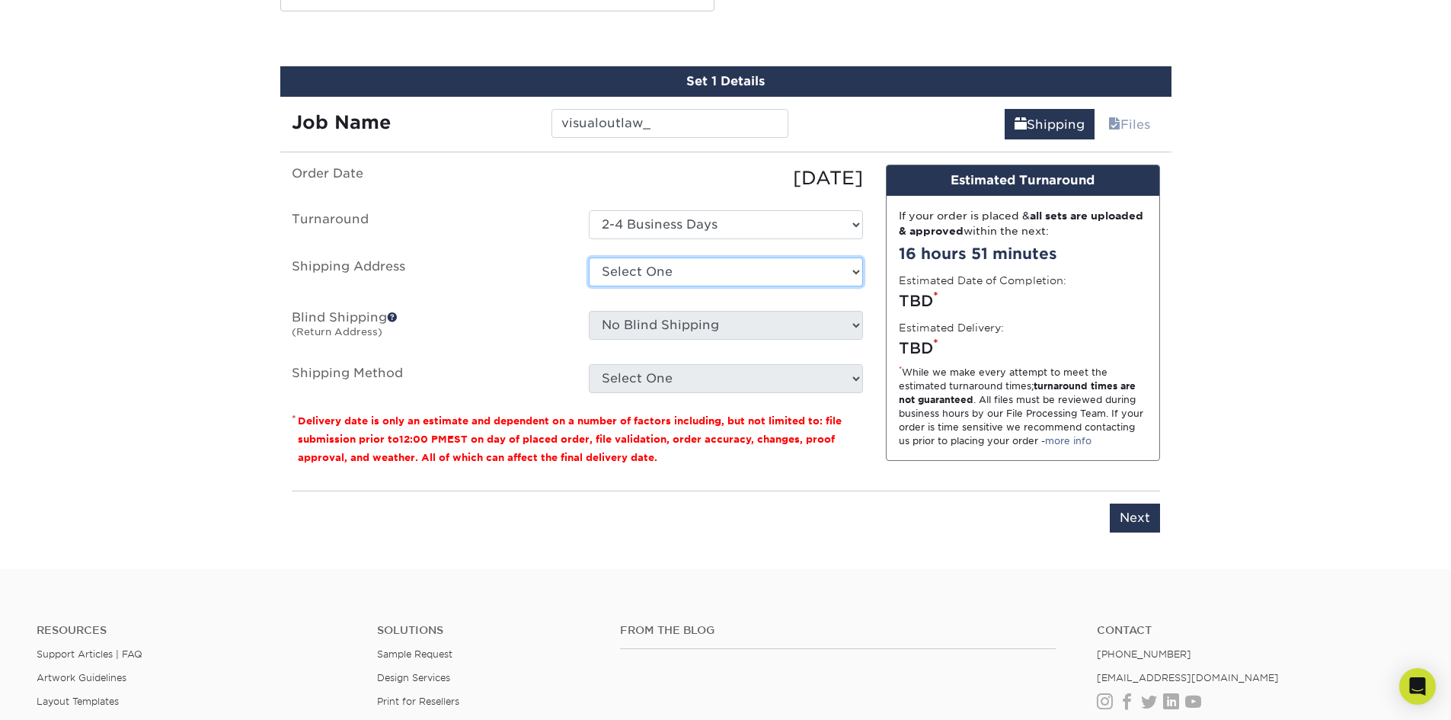
click at [648, 274] on select "Select One + Add New Address - Login" at bounding box center [726, 271] width 274 height 29
click at [589, 286] on select "Select One + Add New Address - Login" at bounding box center [726, 271] width 274 height 29
select select "-1"
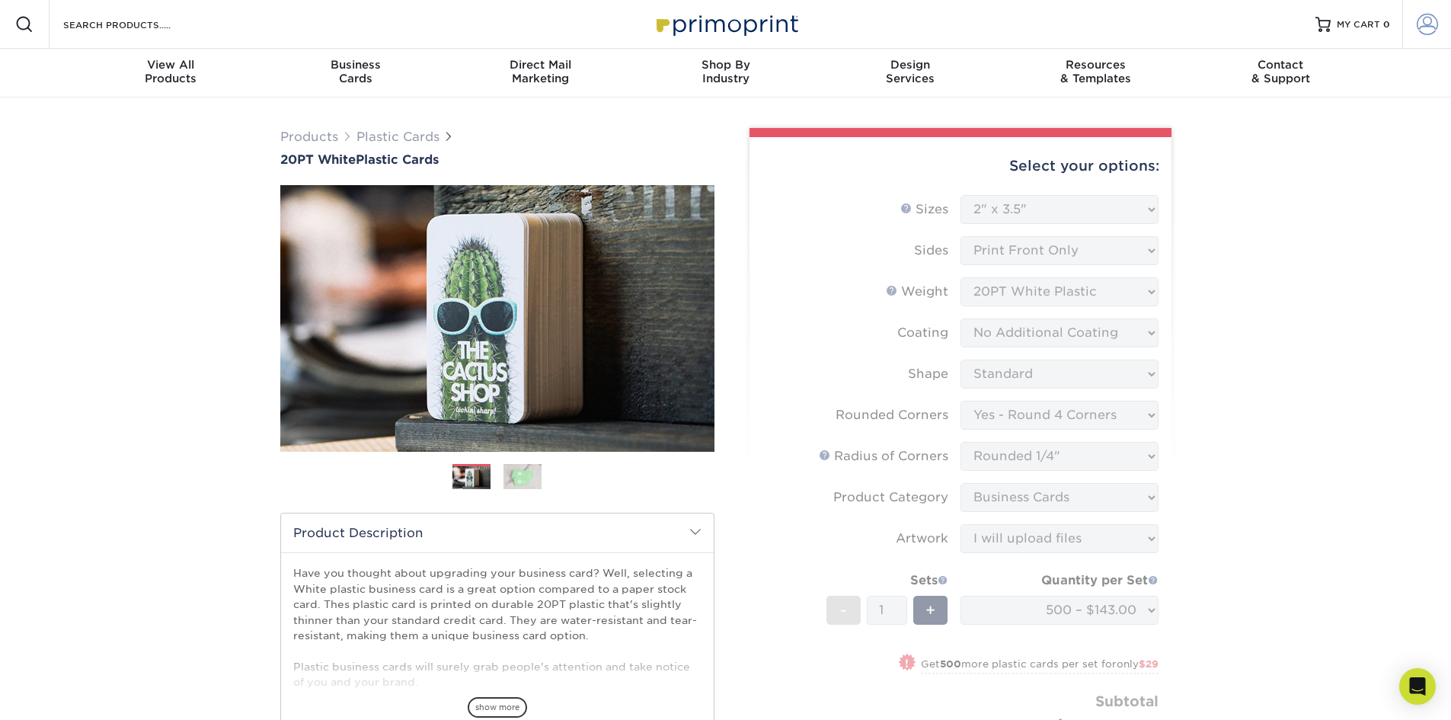
click at [1425, 22] on span at bounding box center [1426, 24] width 21 height 21
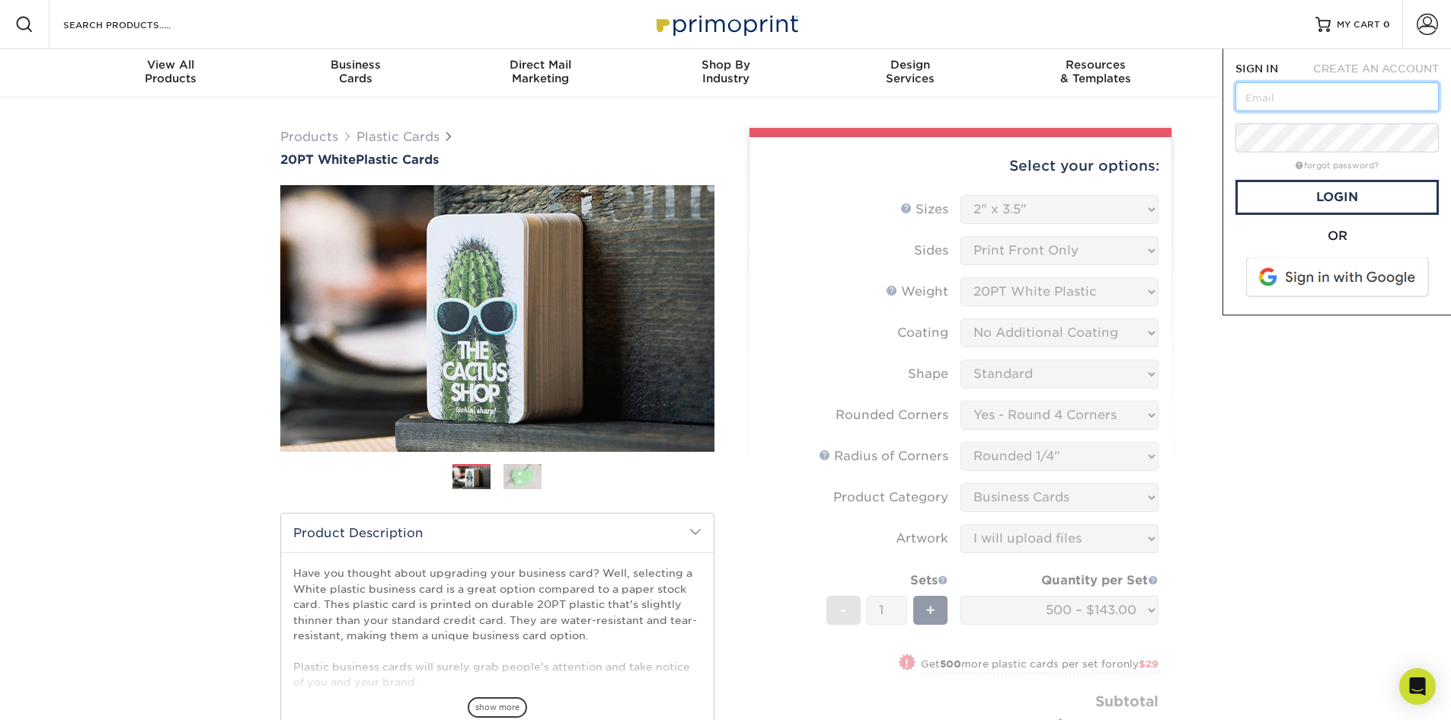
click at [1293, 102] on input "text" at bounding box center [1336, 96] width 203 height 29
click at [1319, 98] on input "text" at bounding box center [1336, 96] width 203 height 29
type input "mherrgraphics@gmail.com"
click at [1374, 199] on link "Login" at bounding box center [1336, 197] width 203 height 35
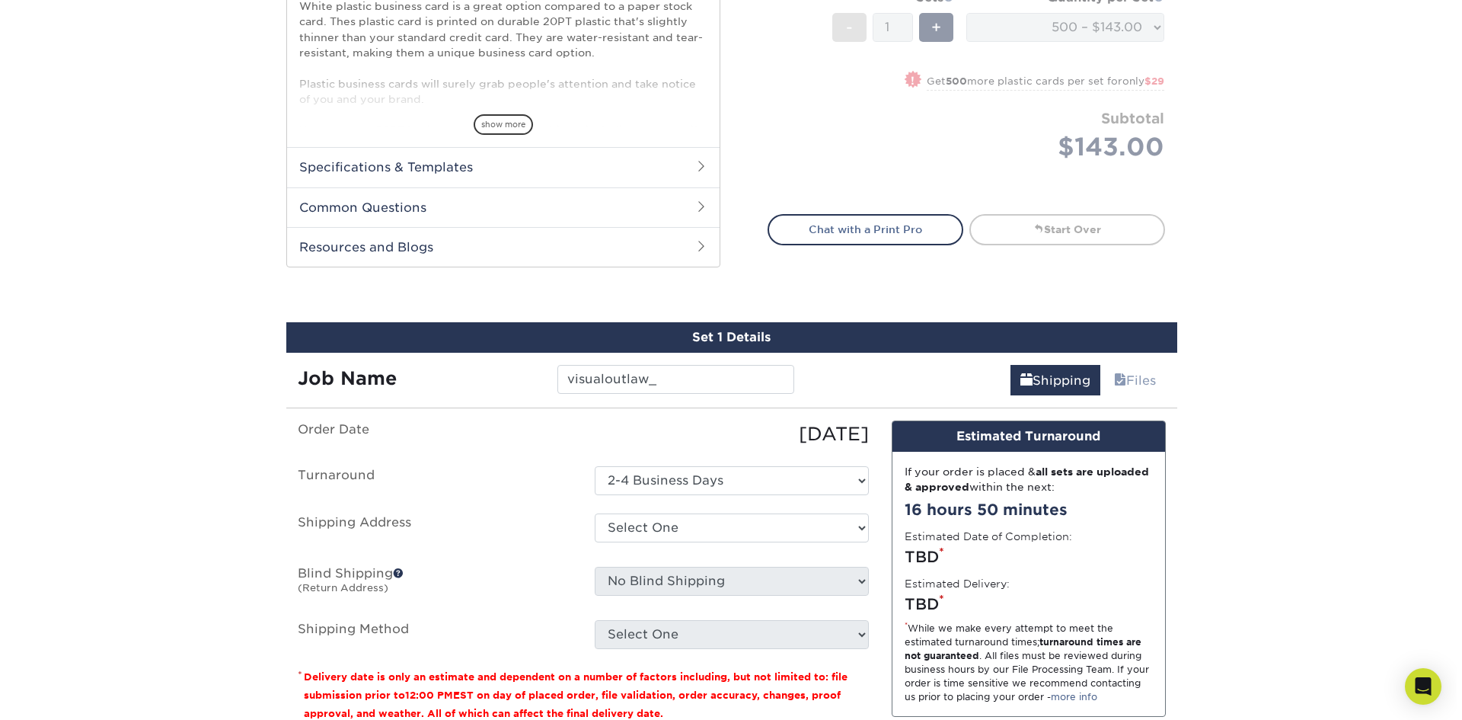
scroll to position [609, 0]
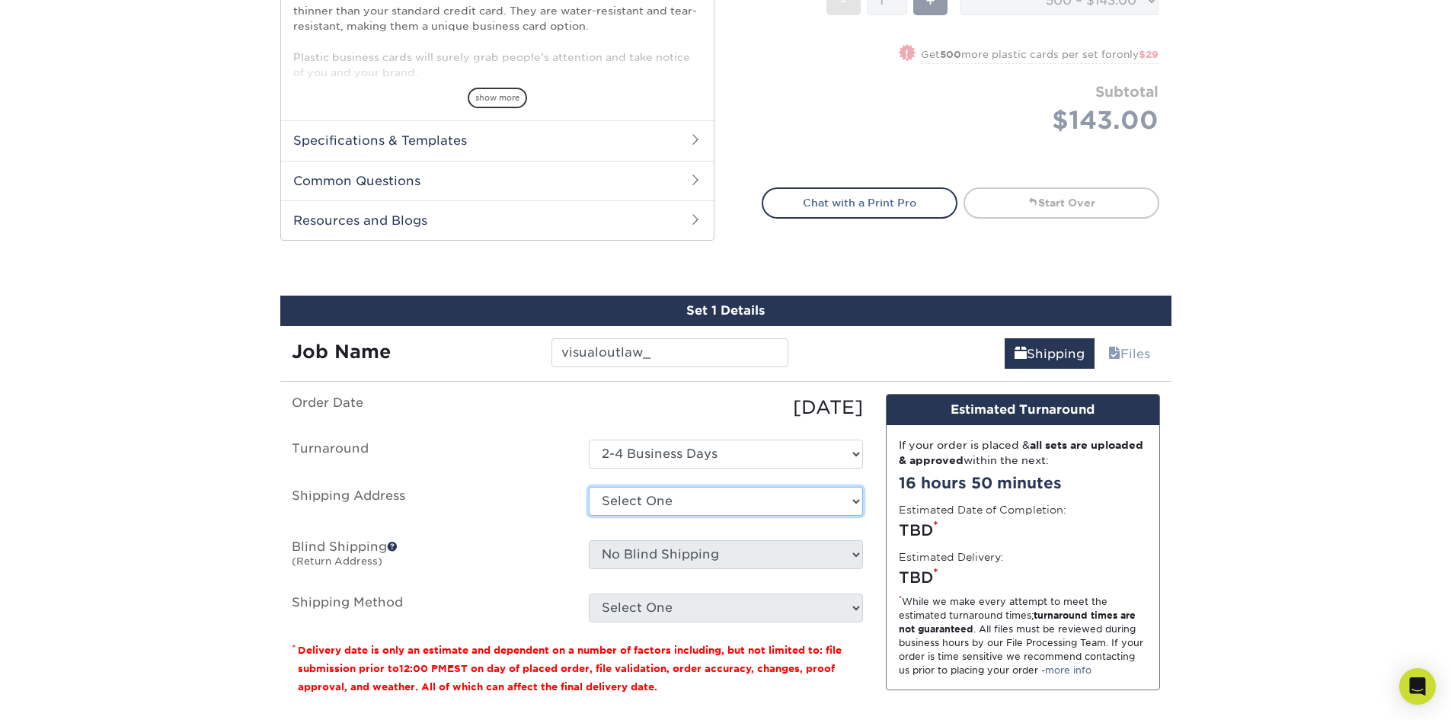
click at [655, 500] on select "Select One + Add New Address - Login" at bounding box center [726, 501] width 274 height 29
select select "newaddress"
click at [589, 487] on select "Select One + Add New Address - Login" at bounding box center [726, 501] width 274 height 29
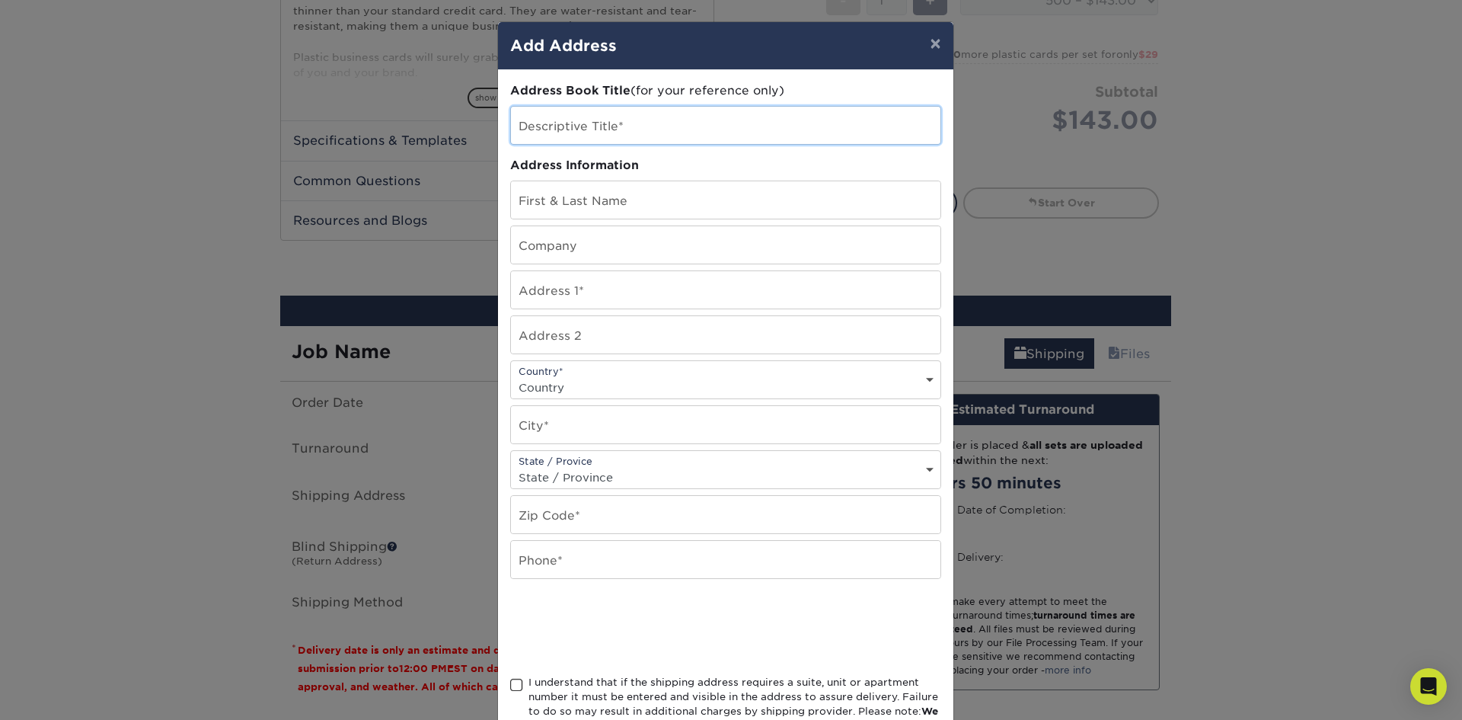
click at [563, 123] on input "text" at bounding box center [725, 125] width 429 height 37
type input "Home"
type input "Michael Herr"
type input "visualoutlaw_"
type input "130 Oak Avenue"
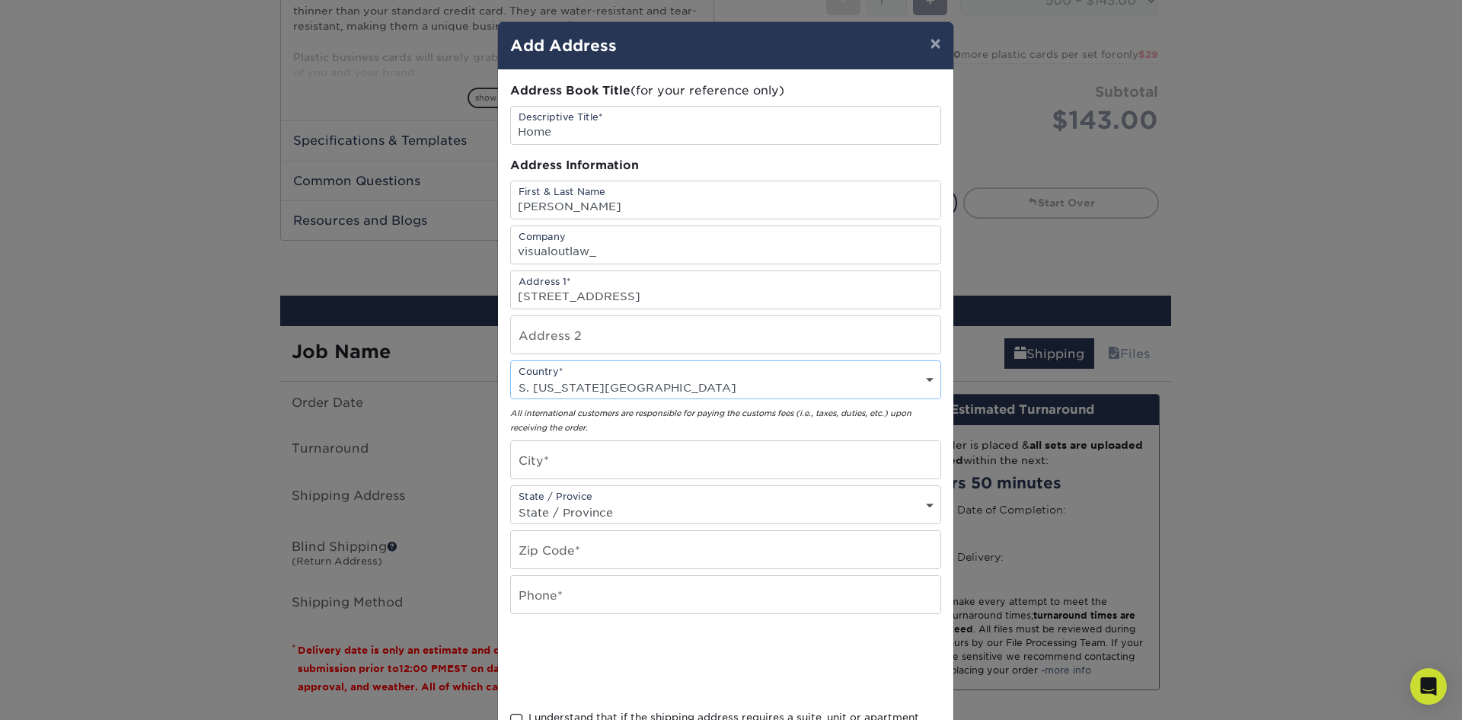
click at [581, 380] on select "Country United States Canada ----------------------------- Afghanistan Albania …" at bounding box center [725, 387] width 429 height 22
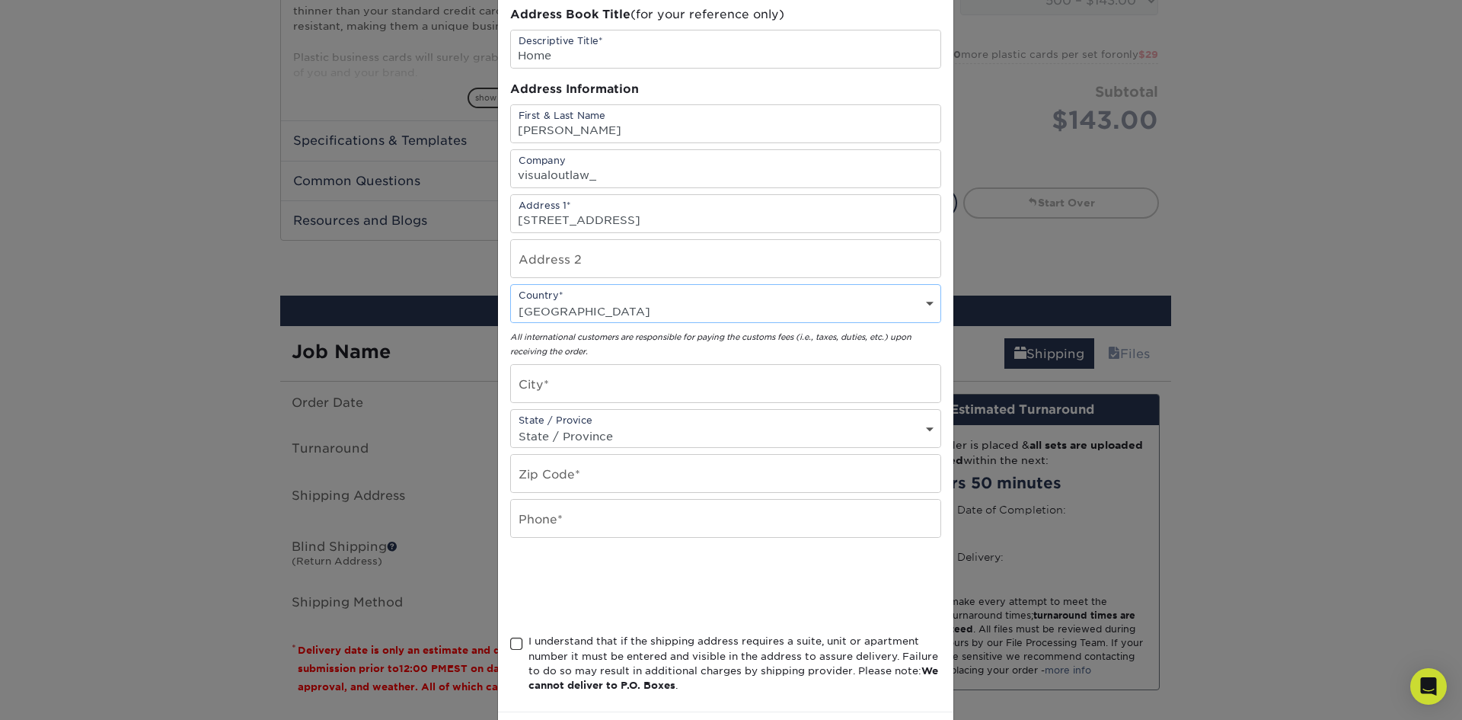
click at [910, 310] on select "Country United States Canada ----------------------------- Afghanistan Albania …" at bounding box center [725, 311] width 429 height 22
select select "US"
click at [511, 300] on select "Country United States Canada ----------------------------- Afghanistan Albania …" at bounding box center [725, 311] width 429 height 22
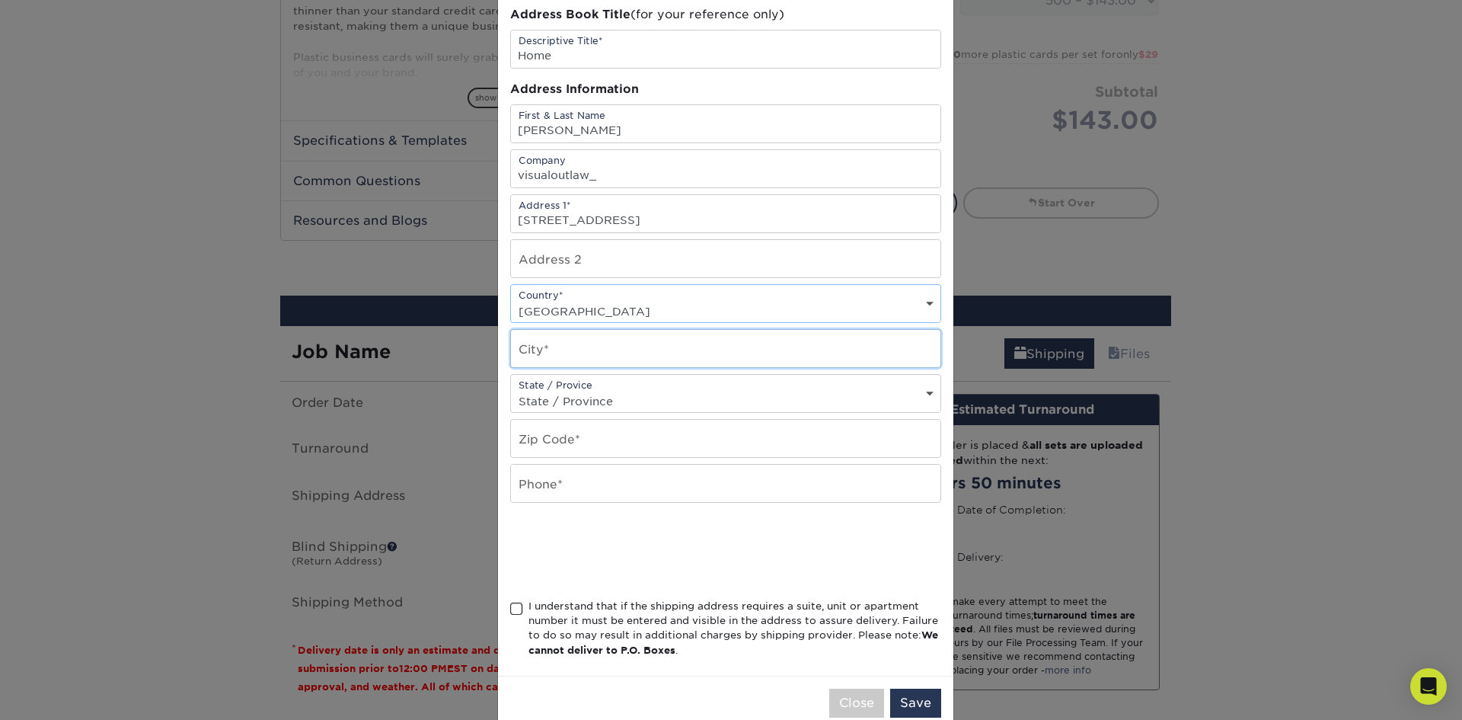
click at [572, 343] on input "text" at bounding box center [725, 348] width 429 height 37
type input "Shirley"
select select "NY"
type input "11967"
click at [582, 493] on input "text" at bounding box center [725, 482] width 429 height 37
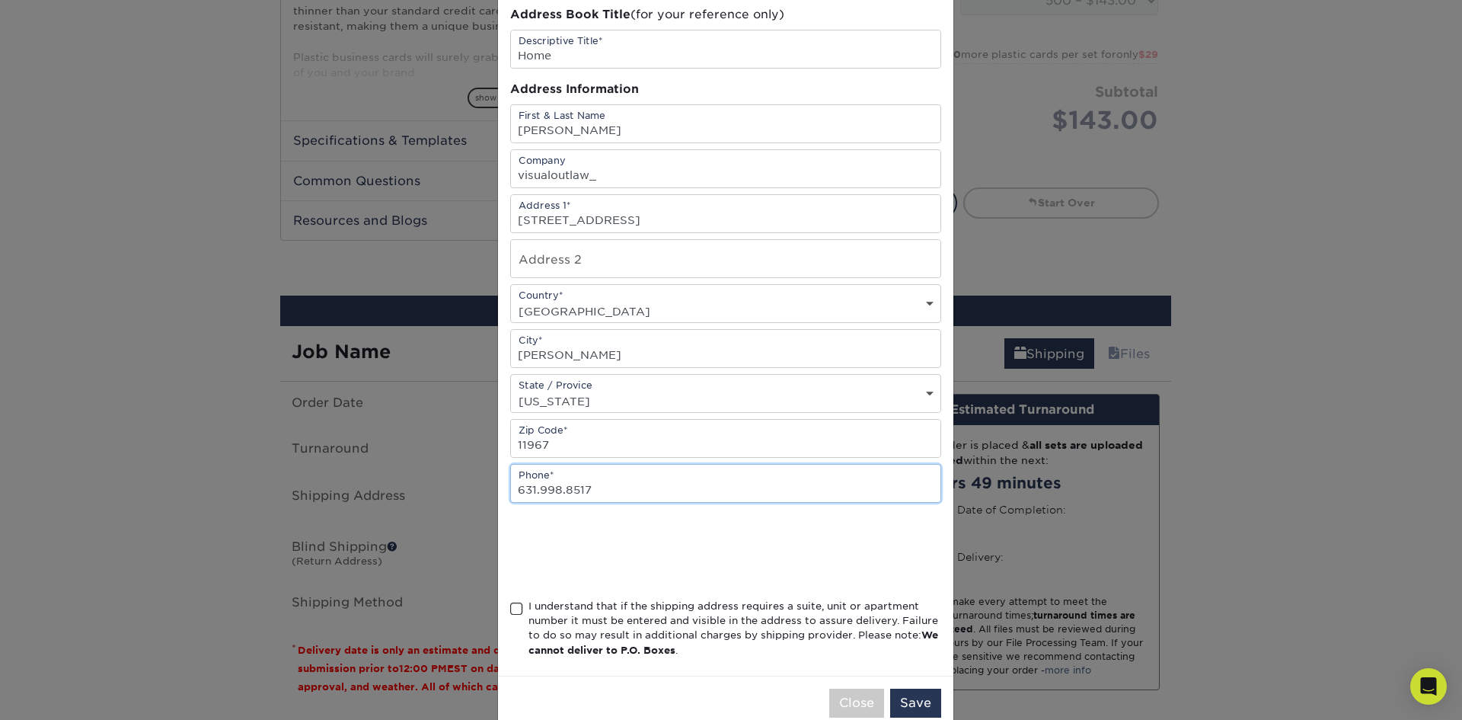
type input "631.998.8517"
click at [513, 596] on div "Address Book Title (for your reference only) Descriptive Title* Home Address In…" at bounding box center [725, 334] width 431 height 657
click at [512, 604] on span at bounding box center [516, 609] width 13 height 14
click at [0, 0] on input "I understand that if the shipping address requires a suite, unit or apartment n…" at bounding box center [0, 0] width 0 height 0
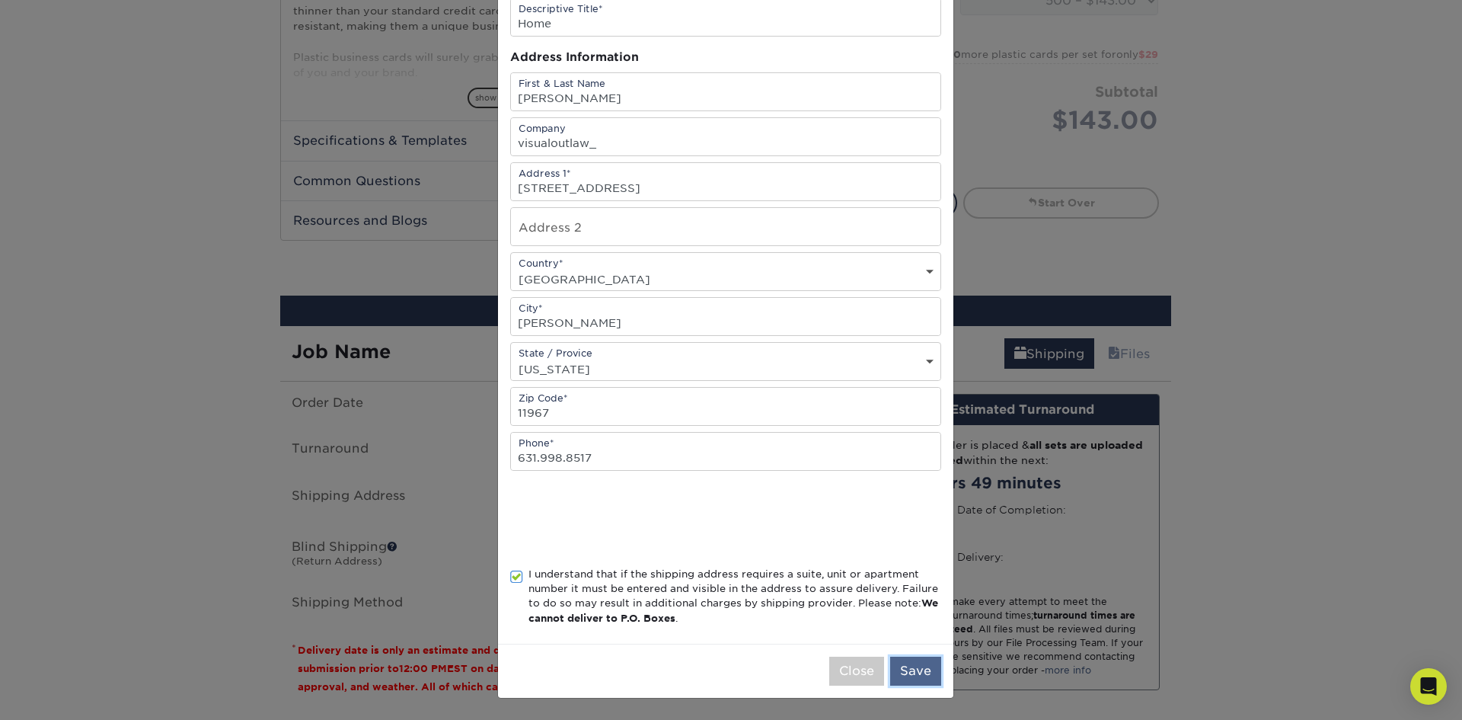
click at [912, 667] on button "Save" at bounding box center [915, 670] width 51 height 29
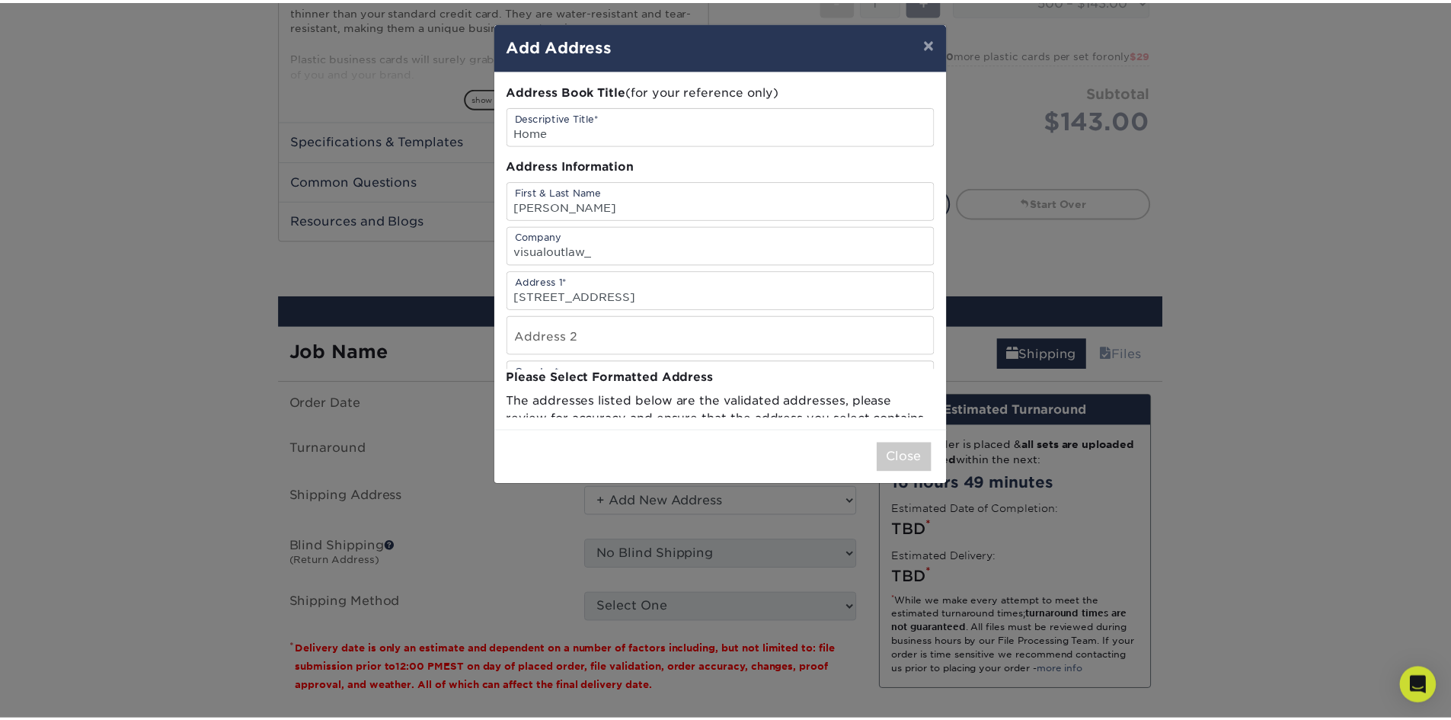
scroll to position [0, 0]
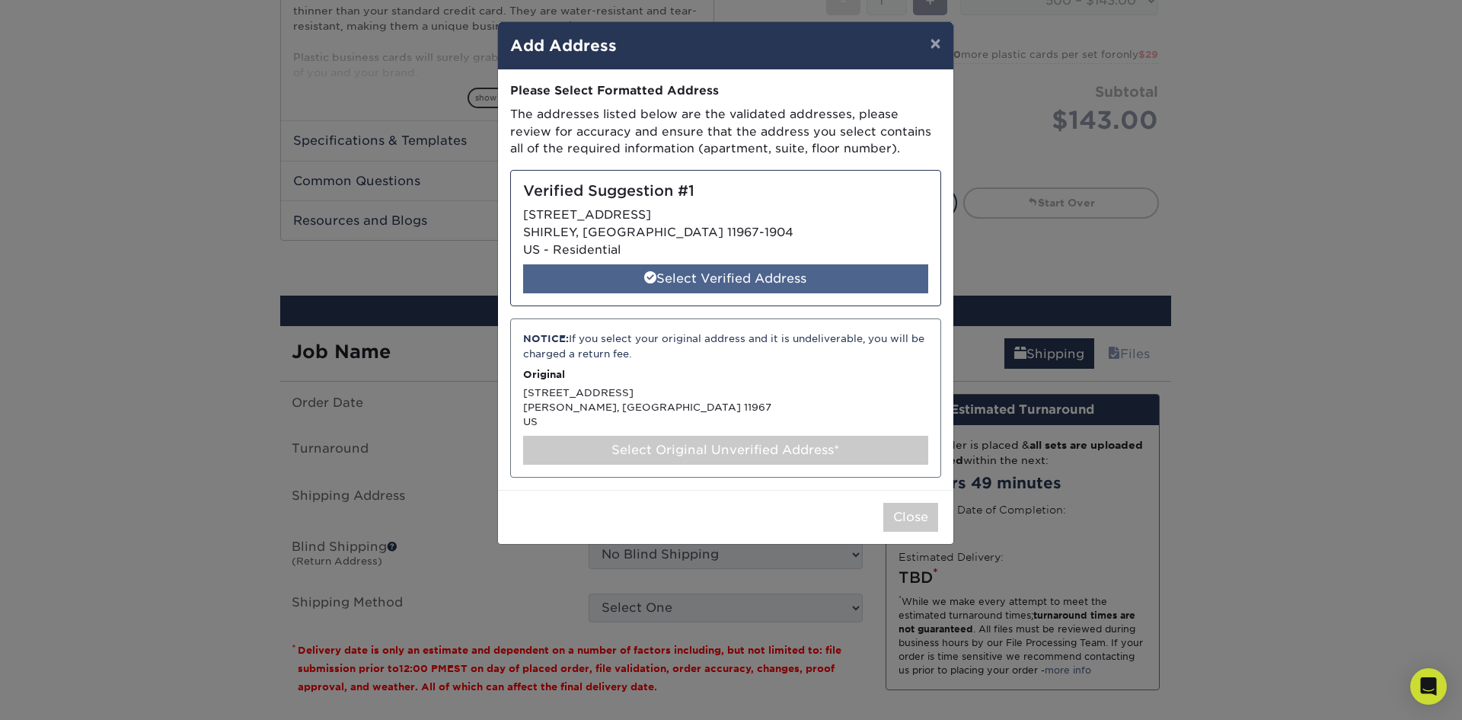
click at [728, 274] on div "Select Verified Address" at bounding box center [725, 278] width 405 height 29
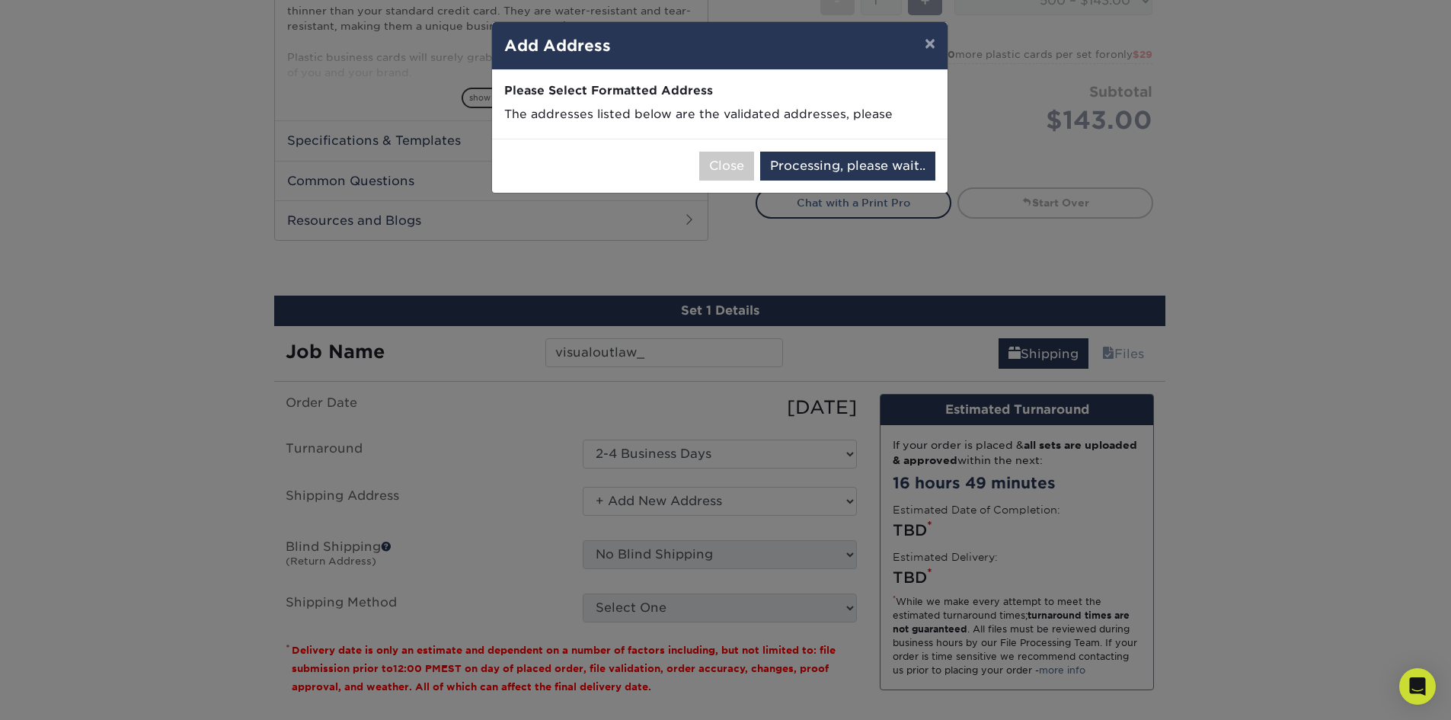
select select "286927"
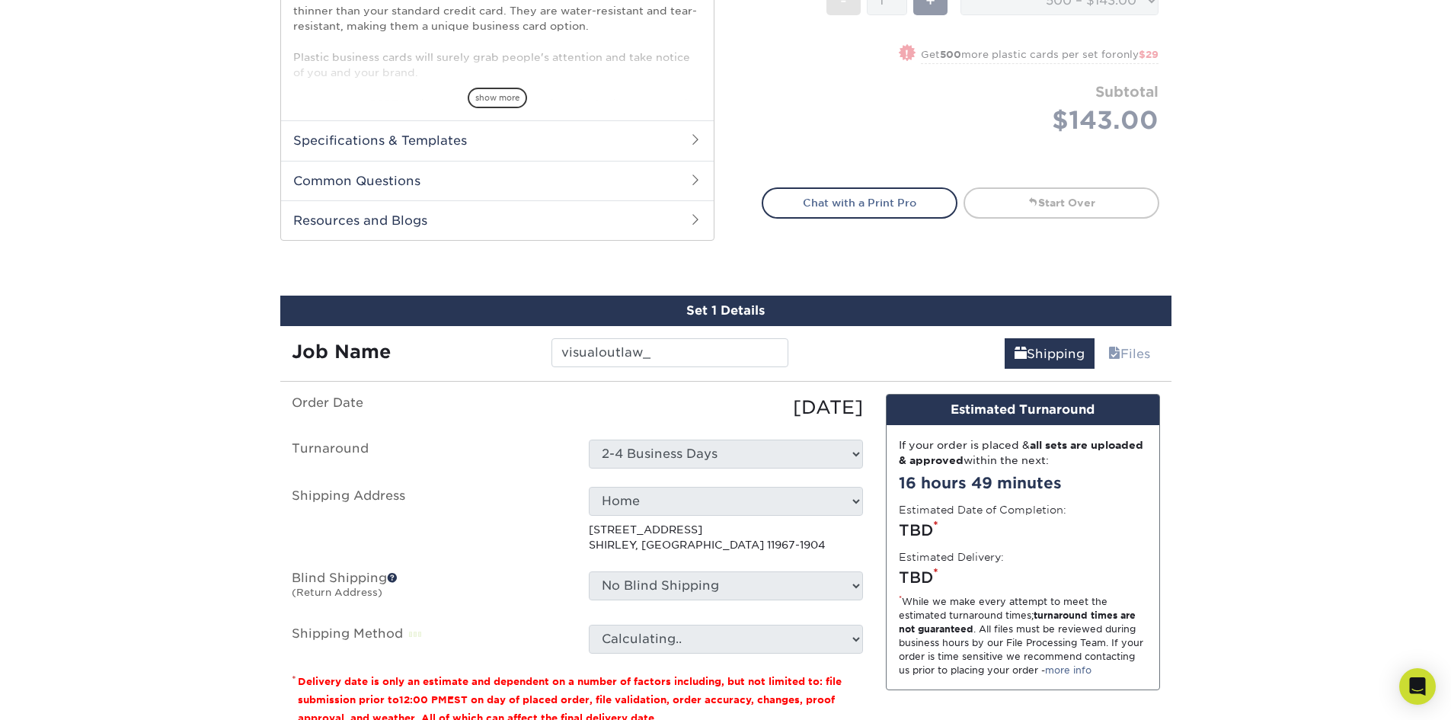
scroll to position [685, 0]
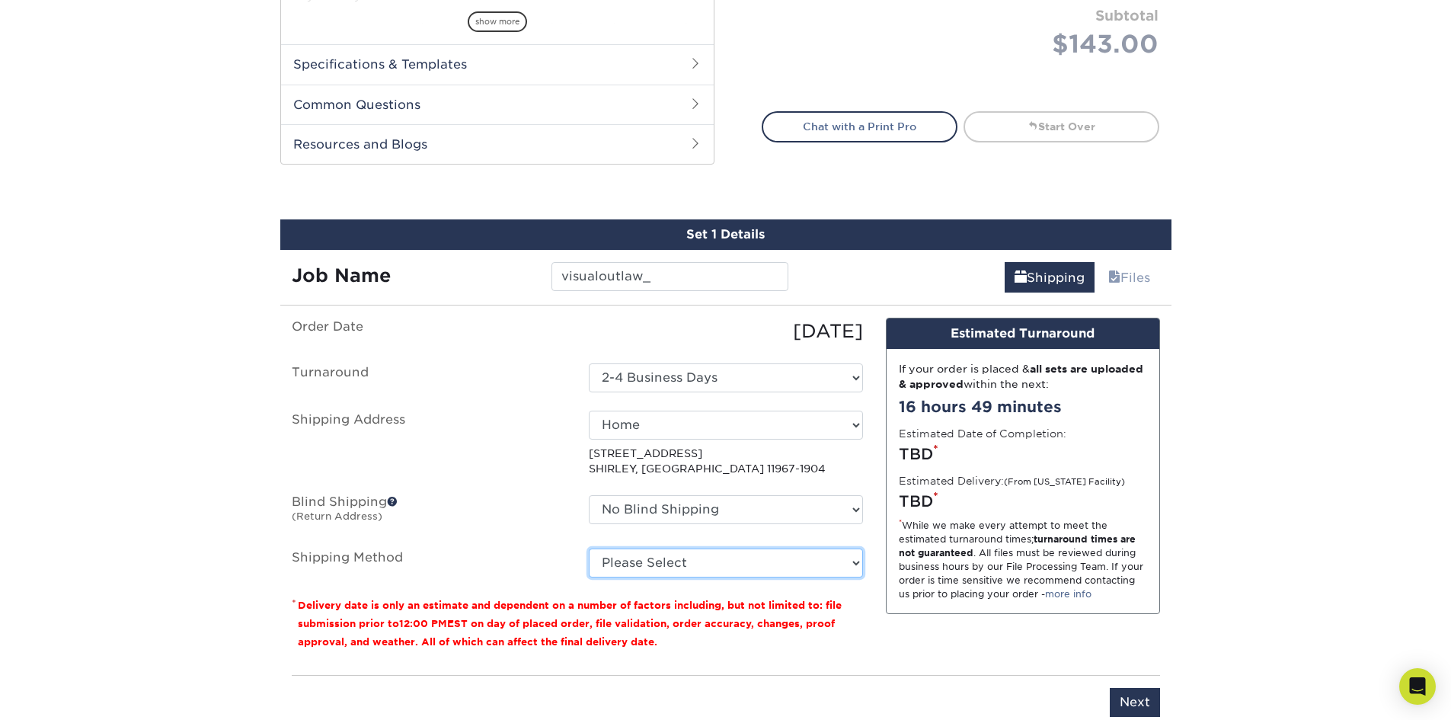
click at [691, 562] on select "Please Select Ground Shipping (+$8.96) 3 Day Shipping Service (+$21.52) 2 Day A…" at bounding box center [726, 562] width 274 height 29
select select "03"
click at [589, 548] on select "Please Select Ground Shipping (+$8.96) 3 Day Shipping Service (+$21.52) 2 Day A…" at bounding box center [726, 562] width 274 height 29
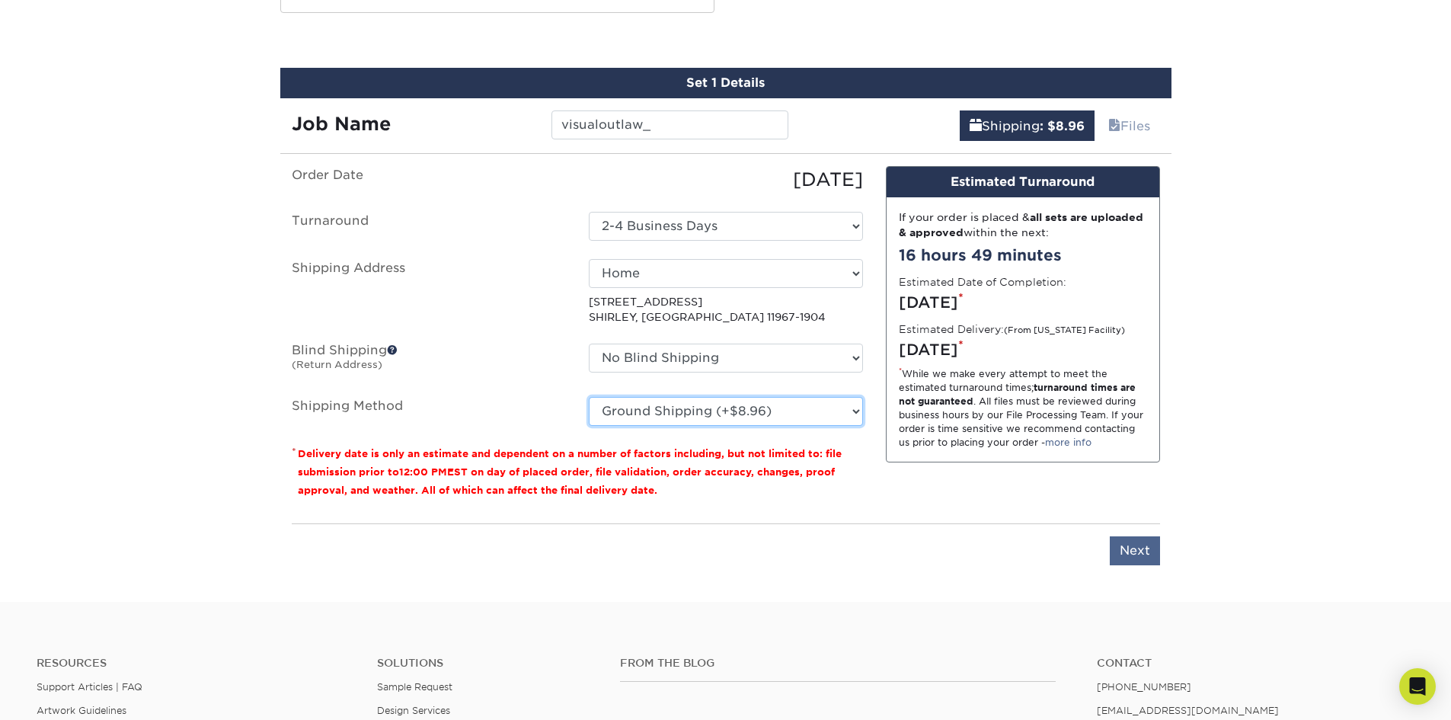
scroll to position [838, 0]
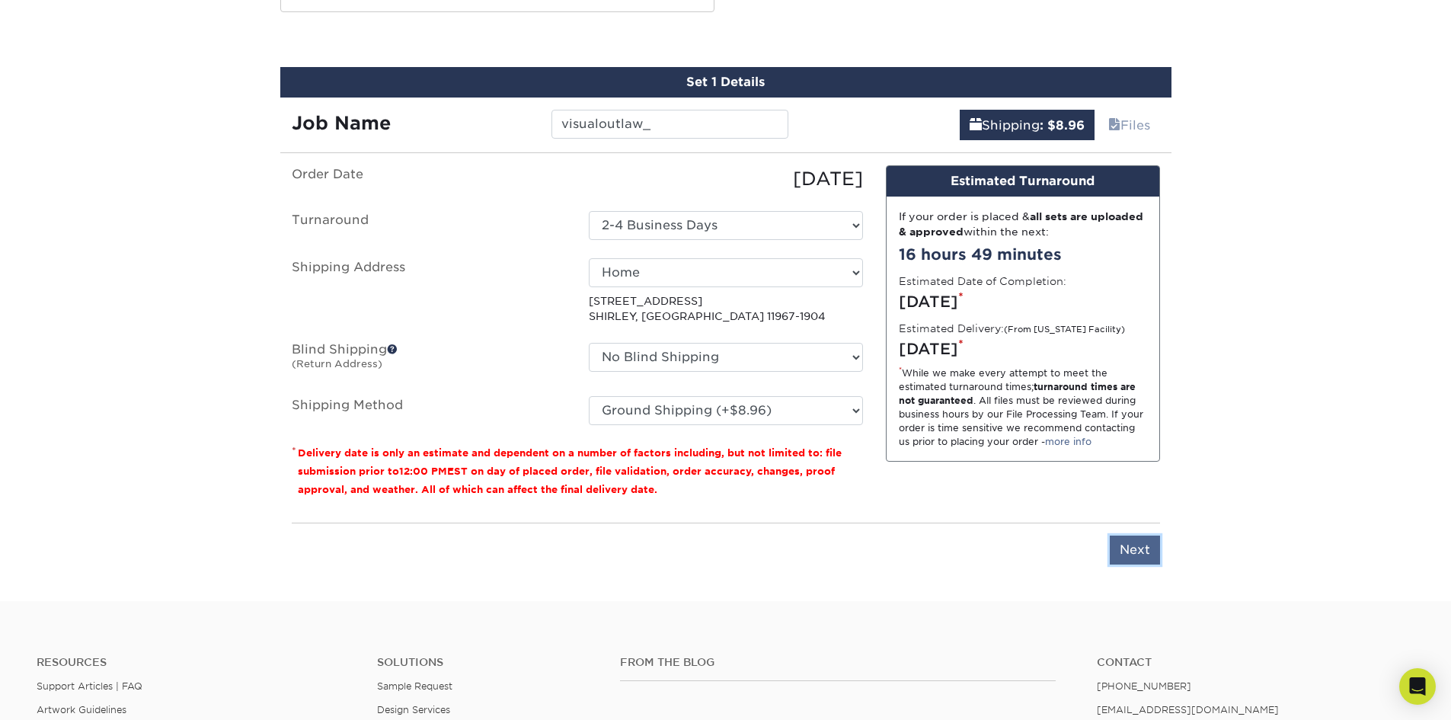
click at [1138, 556] on input "Next" at bounding box center [1134, 549] width 50 height 29
